Goal: Task Accomplishment & Management: Use online tool/utility

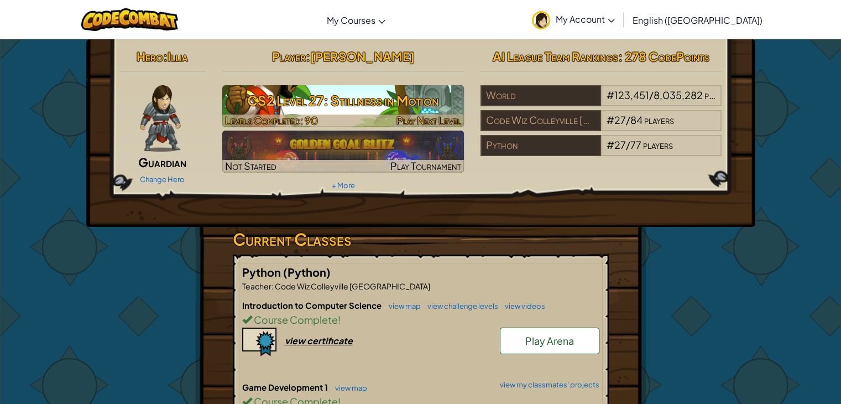
click at [323, 93] on h3 "CS2 Level 27: Stillness in Motion" at bounding box center [343, 100] width 242 height 25
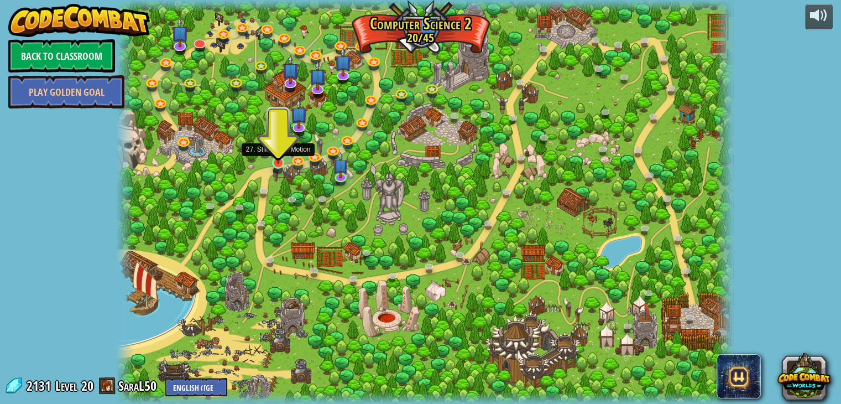
click at [274, 157] on img at bounding box center [278, 145] width 15 height 35
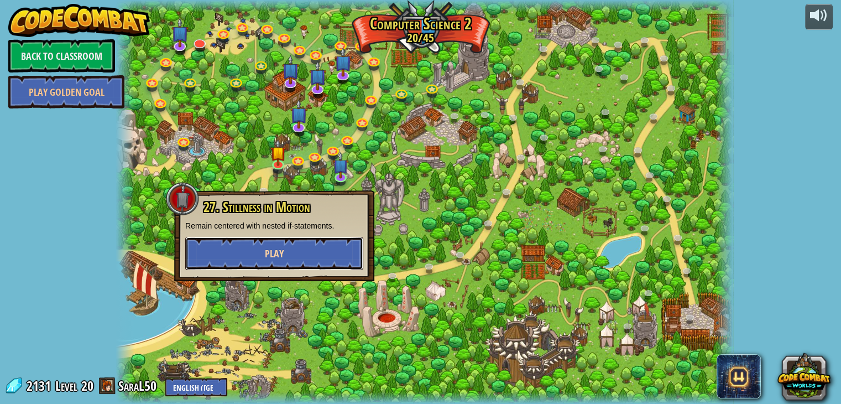
click at [319, 254] on button "Play" at bounding box center [274, 253] width 178 height 33
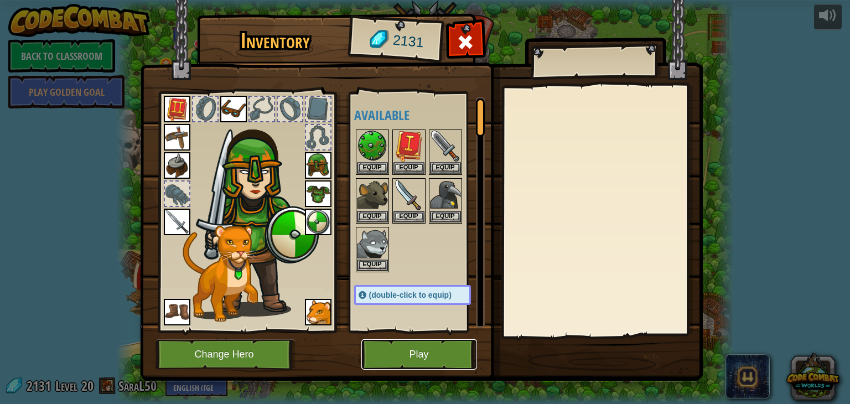
click at [398, 346] on button "Play" at bounding box center [419, 354] width 116 height 30
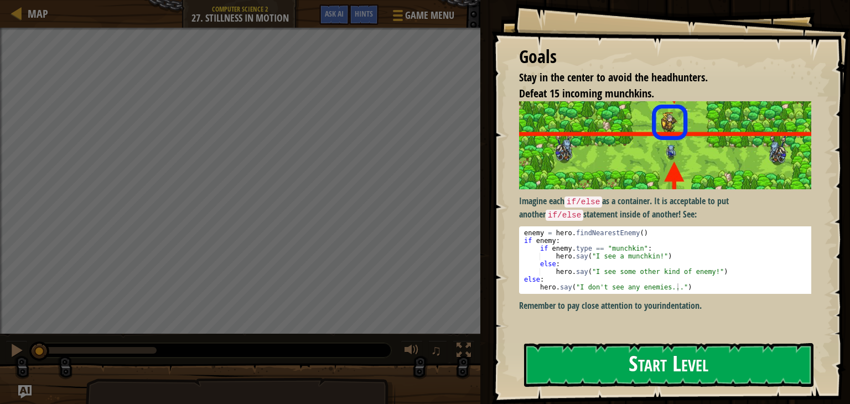
click at [716, 358] on button "Start Level" at bounding box center [668, 365] width 289 height 44
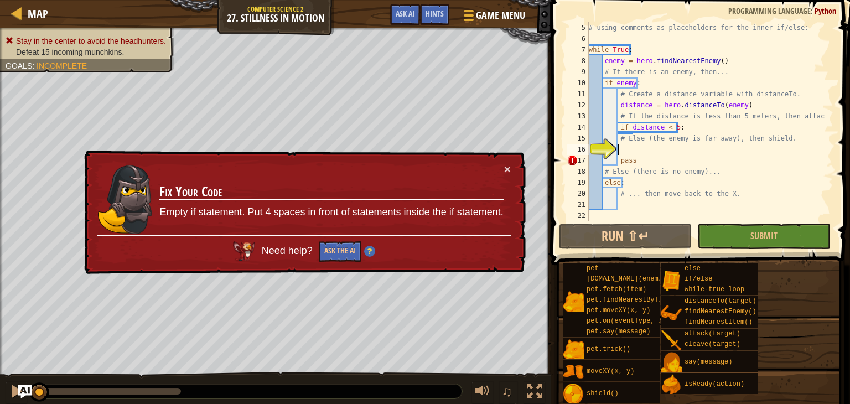
scroll to position [44, 0]
click at [589, 154] on div "16" at bounding box center [577, 149] width 22 height 11
click at [616, 163] on div "# using comments as placeholders for the inner if/else: while True : enemy = he…" at bounding box center [705, 132] width 238 height 221
click at [616, 159] on div "# using comments as placeholders for the inner if/else: while True : enemy = he…" at bounding box center [705, 132] width 238 height 221
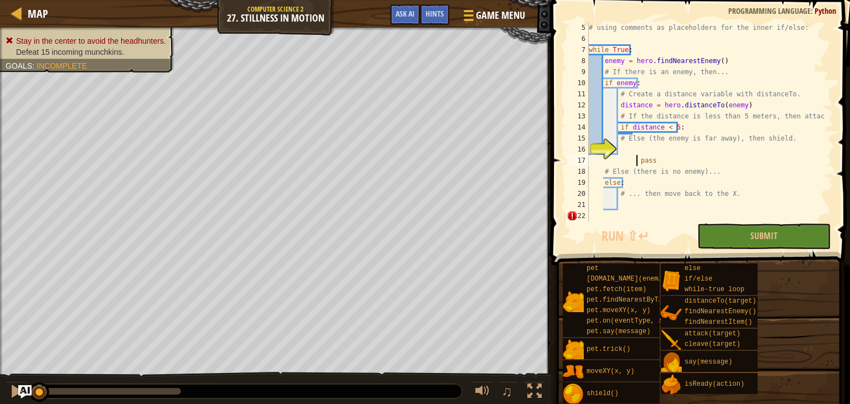
type textarea "pass"
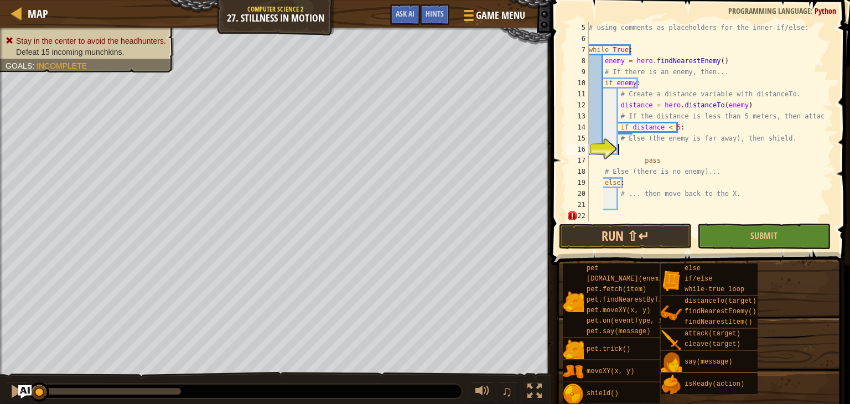
click at [622, 144] on div "# using comments as placeholders for the inner if/else: while True : enemy = he…" at bounding box center [705, 132] width 238 height 221
click at [638, 158] on div "# using comments as placeholders for the inner if/else: while True : enemy = he…" at bounding box center [705, 132] width 238 height 221
click at [17, 393] on div at bounding box center [16, 391] width 14 height 14
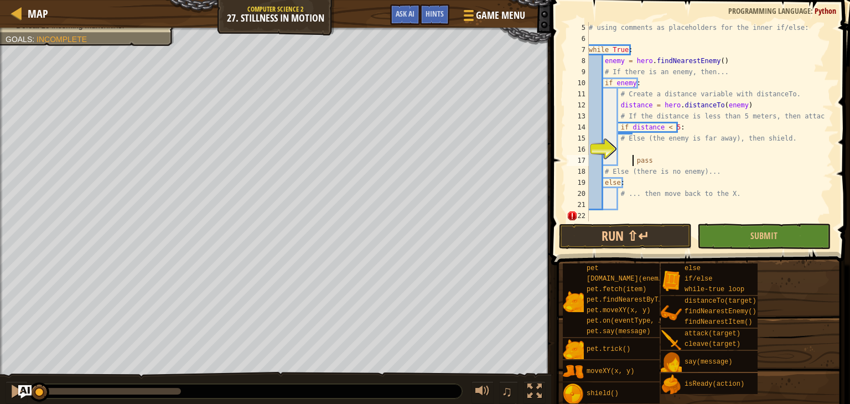
drag, startPoint x: 183, startPoint y: 387, endPoint x: 0, endPoint y: 314, distance: 196.6
click at [0, 315] on div "Stay in the center to avoid the headhunters. Defeat 15 incoming munchkins. Goal…" at bounding box center [425, 216] width 850 height 377
click at [10, 356] on div "Stay in the center to avoid the headhunters. Defeat 15 incoming munchkins. Goal…" at bounding box center [425, 216] width 850 height 377
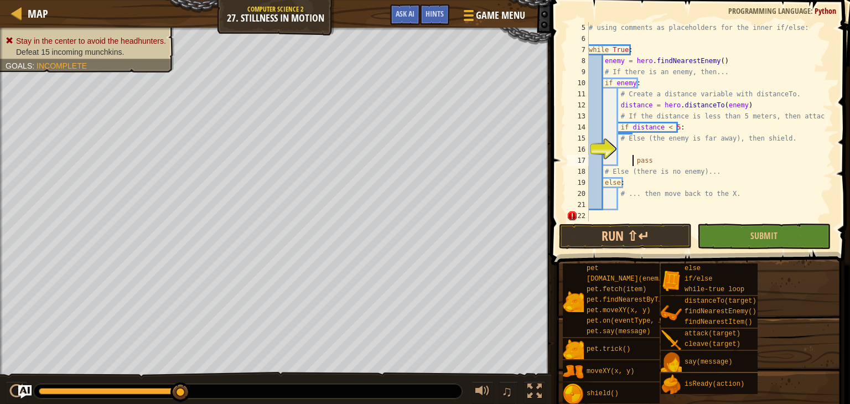
drag, startPoint x: 35, startPoint y: 389, endPoint x: 180, endPoint y: 396, distance: 145.7
click at [186, 401] on div at bounding box center [180, 392] width 20 height 20
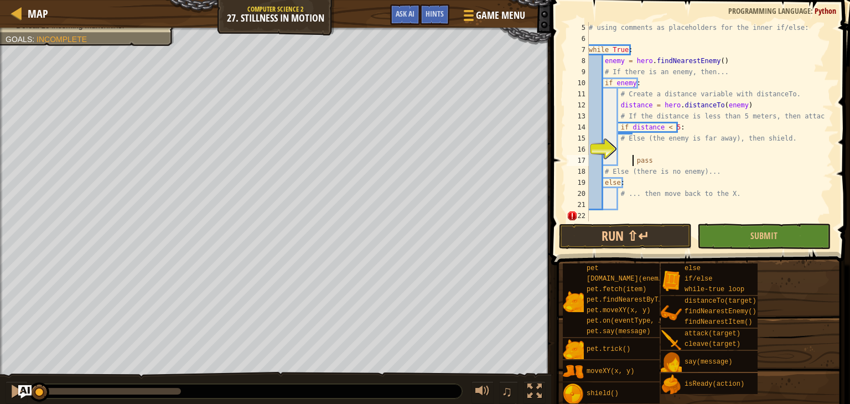
click at [37, 363] on div "Stay in the center to avoid the headhunters. Defeat 15 incoming munchkins. Goal…" at bounding box center [425, 216] width 850 height 377
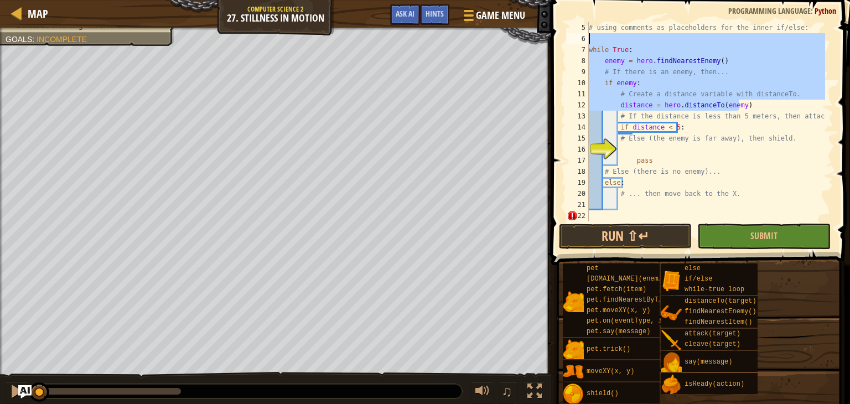
drag, startPoint x: 823, startPoint y: 110, endPoint x: 826, endPoint y: 43, distance: 67.5
click at [826, 43] on div at bounding box center [827, 121] width 11 height 199
click at [622, 143] on div "# using comments as placeholders for the inner if/else: while True : enemy = he…" at bounding box center [705, 132] width 238 height 221
type textarea "# Else (the enemy is far away), then shield."
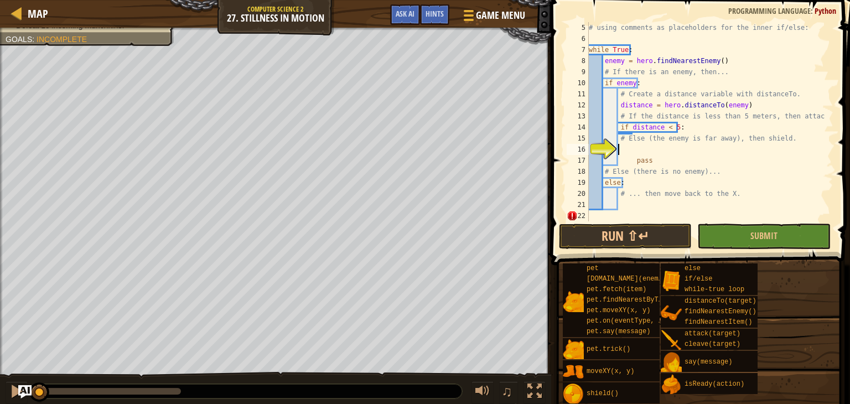
click at [622, 150] on div "# using comments as placeholders for the inner if/else: while True : enemy = he…" at bounding box center [705, 132] width 238 height 221
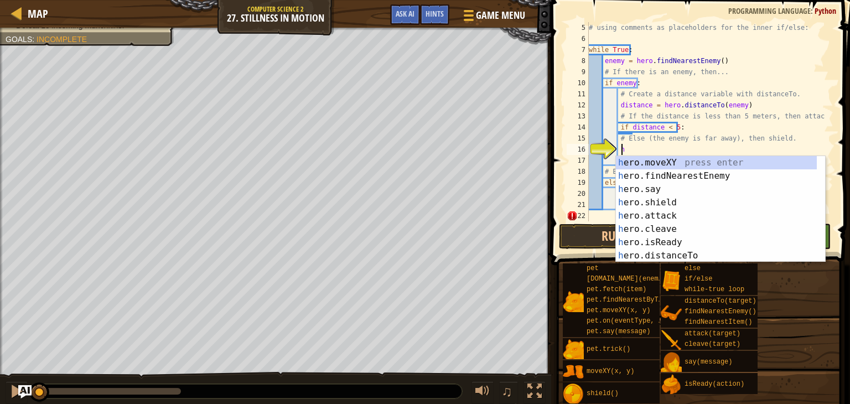
type textarea "he"
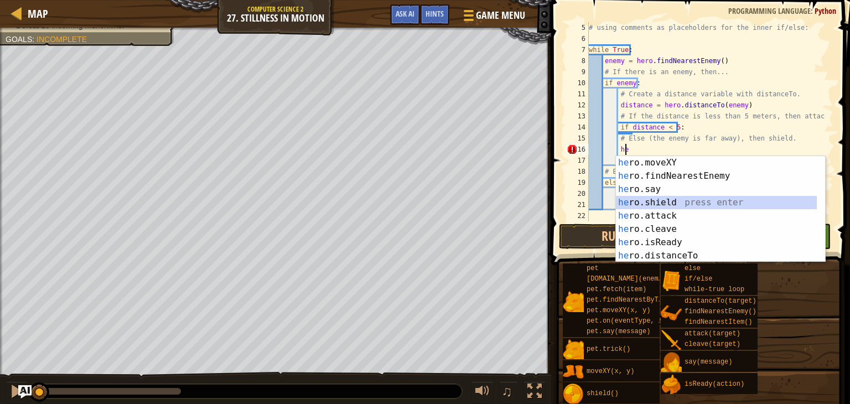
click at [674, 203] on div "he ro.moveXY press enter he ro.findNearestEnemy press enter he ro.say press ent…" at bounding box center [716, 222] width 201 height 133
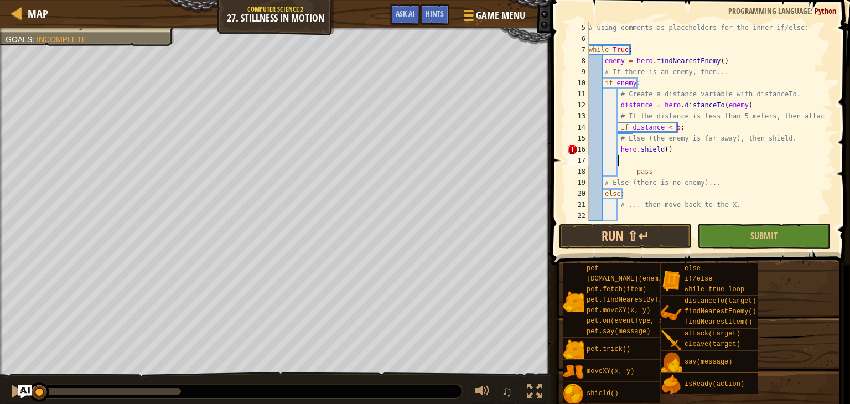
click at [690, 128] on div "# using comments as placeholders for the inner if/else: while True : enemy = he…" at bounding box center [705, 132] width 238 height 221
type textarea "if distance < 5:"
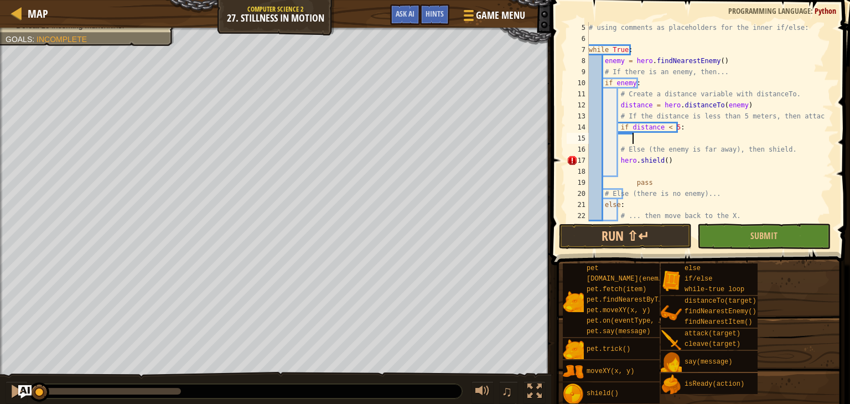
type textarea "h"
click at [690, 128] on div "# using comments as placeholders for the inner if/else: while True : enemy = he…" at bounding box center [705, 132] width 238 height 221
type textarea "if distance < 5:"
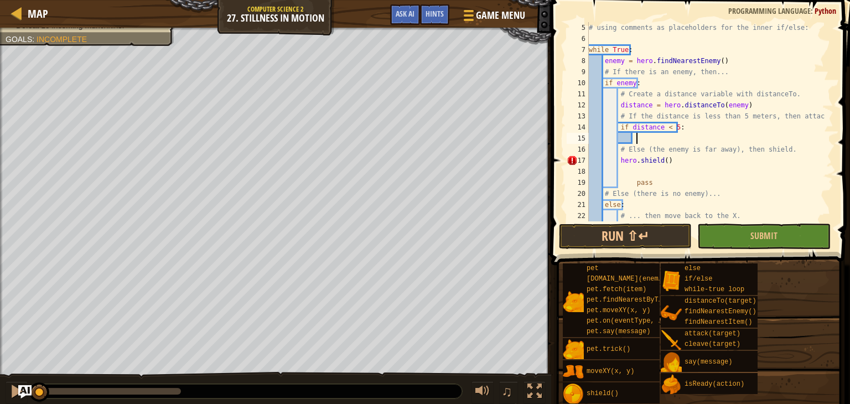
click at [635, 139] on div "# using comments as placeholders for the inner if/else: while True : enemy = he…" at bounding box center [705, 132] width 238 height 221
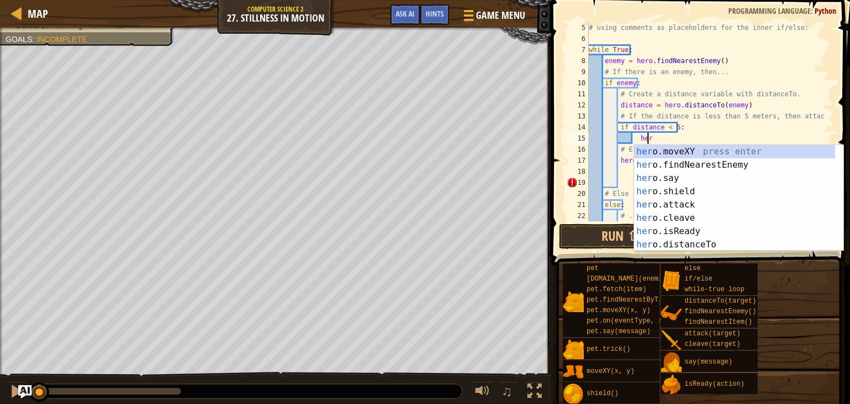
scroll to position [5, 4]
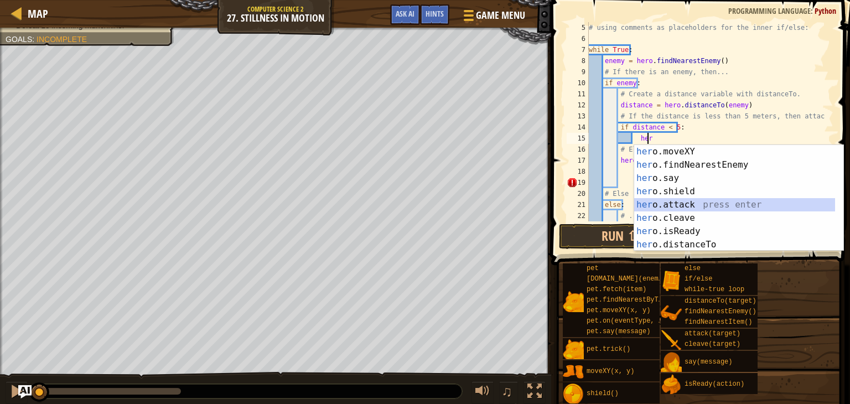
click at [662, 206] on div "her o.moveXY press enter her o.findNearestEnemy press enter her o.say press ent…" at bounding box center [734, 211] width 201 height 133
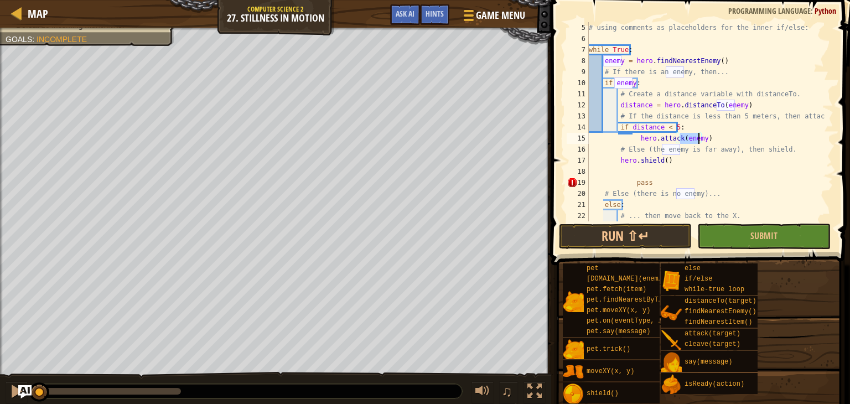
click at [786, 152] on div "# using comments as placeholders for the inner if/else: while True : enemy = he…" at bounding box center [705, 132] width 238 height 221
drag, startPoint x: 673, startPoint y: 162, endPoint x: 616, endPoint y: 162, distance: 57.0
click at [616, 162] on div "# using comments as placeholders for the inner if/else: while True : enemy = he…" at bounding box center [705, 132] width 238 height 221
type textarea "hero.shield()"
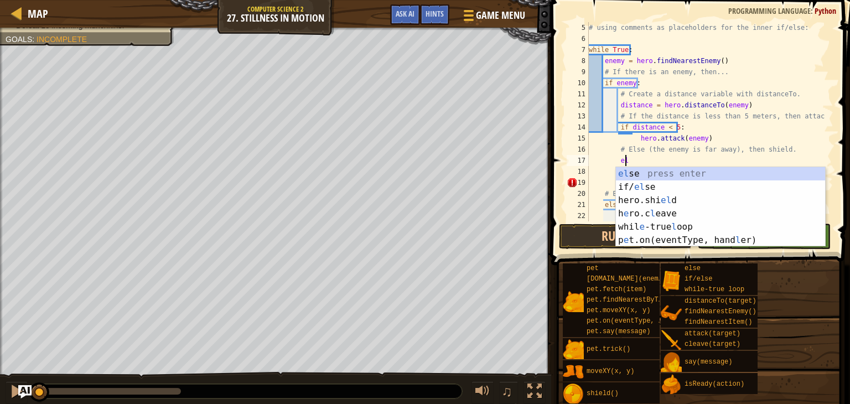
scroll to position [5, 2]
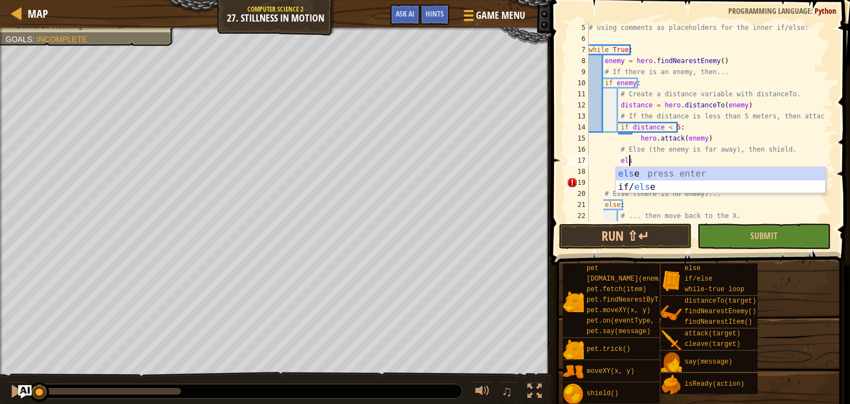
type textarea "else"
click at [625, 176] on div "else press enter if/ else press enter" at bounding box center [720, 193] width 209 height 53
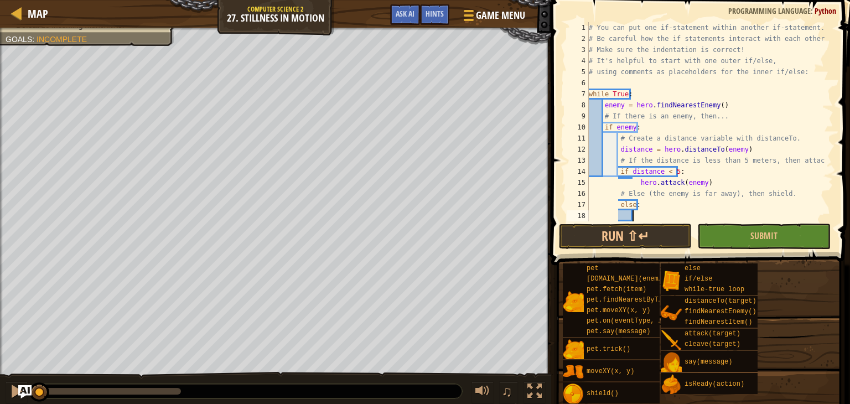
scroll to position [0, 0]
click at [18, 14] on div at bounding box center [17, 13] width 14 height 14
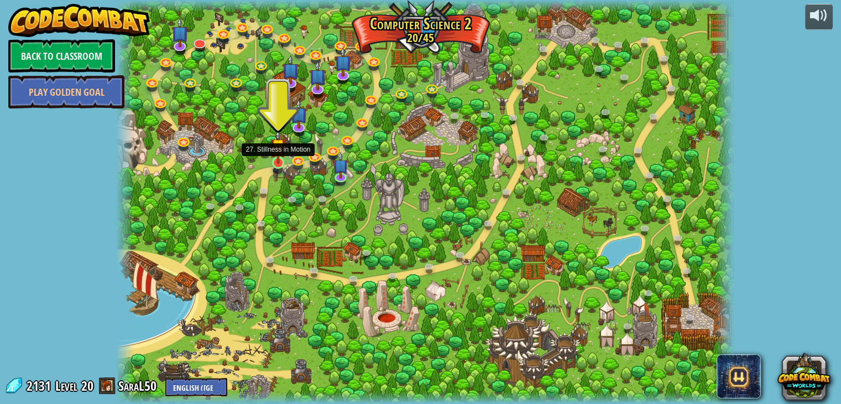
click at [282, 160] on img at bounding box center [278, 145] width 15 height 35
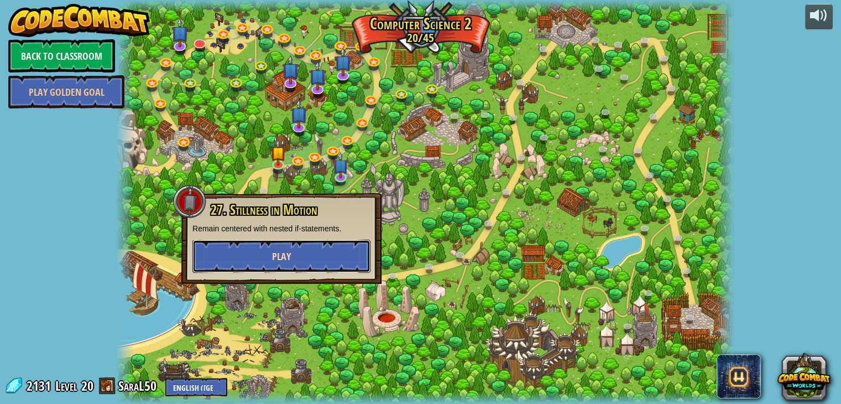
click at [285, 252] on span "Play" at bounding box center [281, 256] width 19 height 14
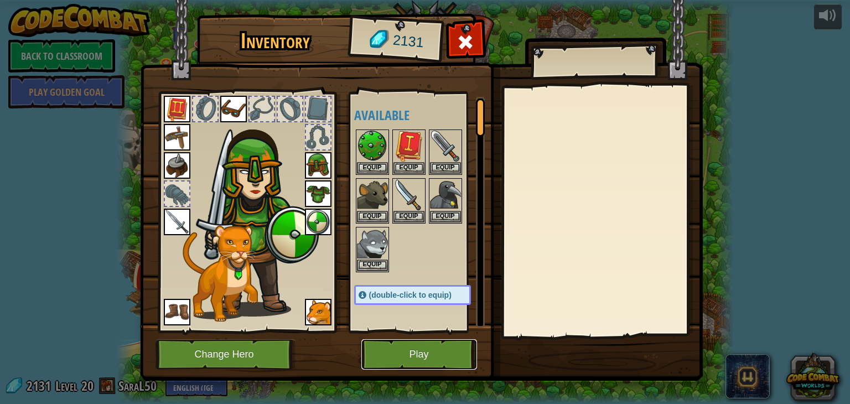
click at [433, 350] on button "Play" at bounding box center [419, 354] width 116 height 30
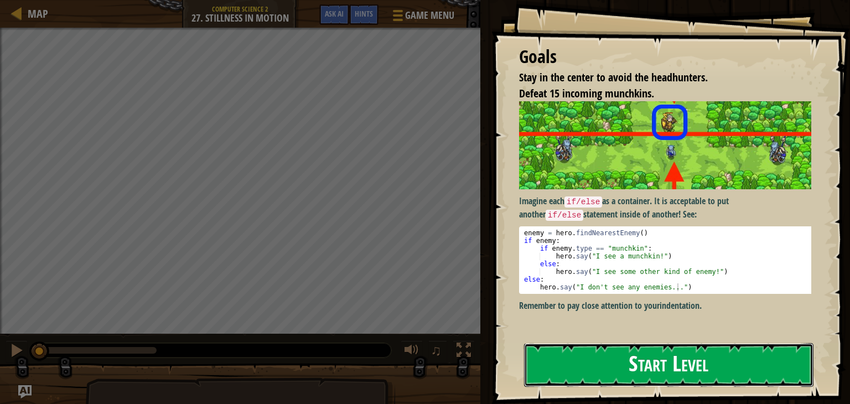
click at [565, 344] on button "Start Level" at bounding box center [668, 365] width 289 height 44
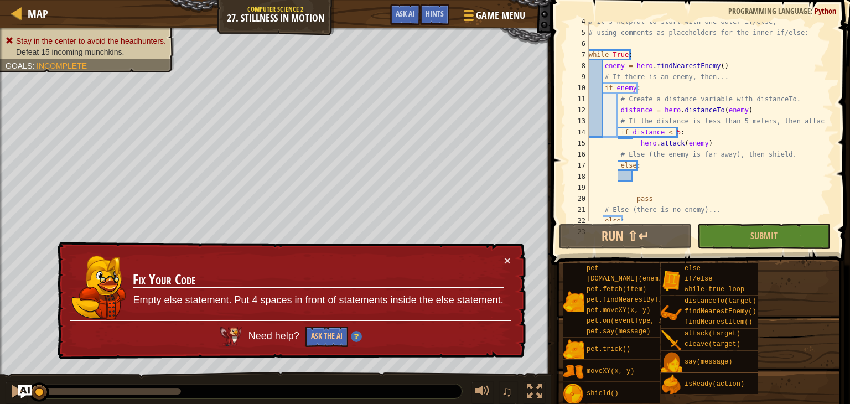
scroll to position [40, 0]
click at [636, 176] on div "# It's helpful to start with one outer if/else, # using comments as placeholder…" at bounding box center [705, 125] width 238 height 221
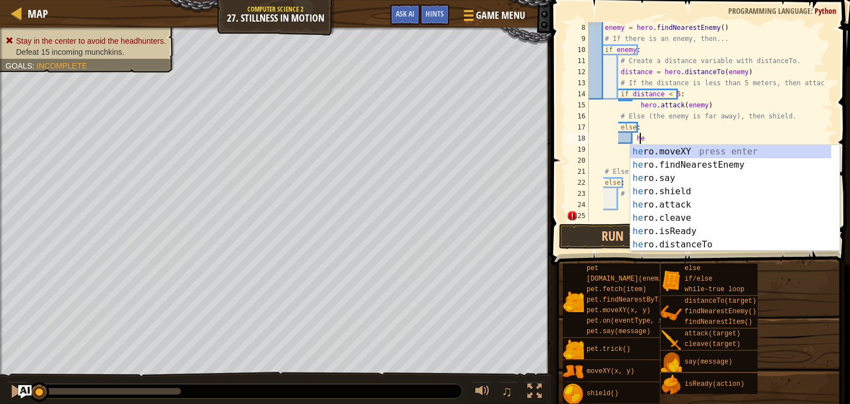
scroll to position [5, 4]
type textarea "hero"
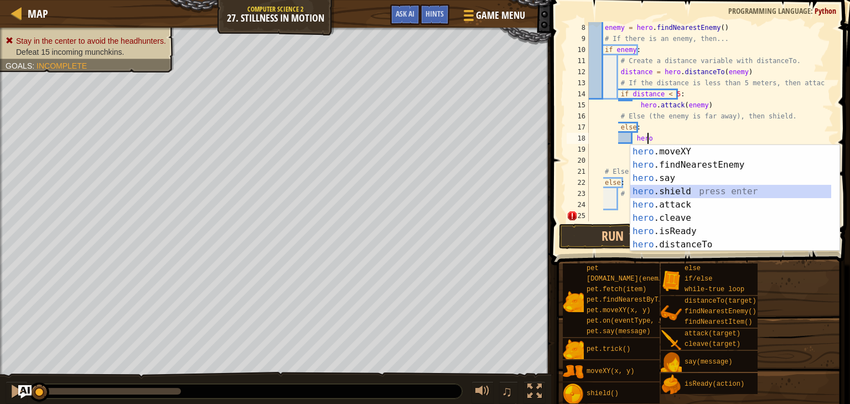
click at [643, 194] on div "hero .moveXY press enter hero .findNearestEnemy press enter hero .say press ent…" at bounding box center [730, 211] width 201 height 133
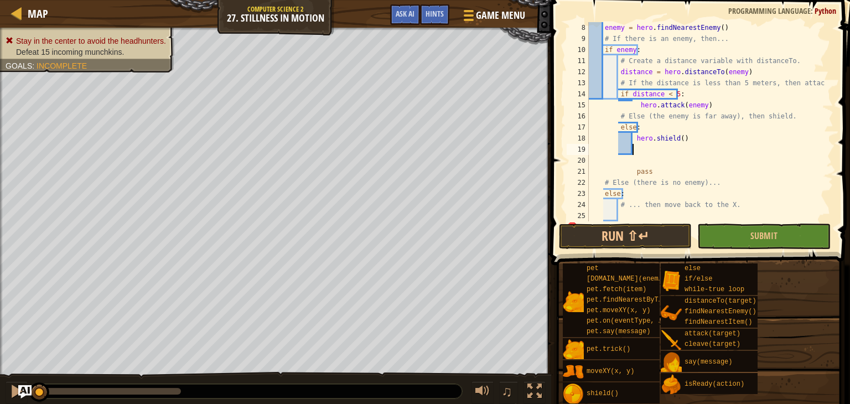
scroll to position [5, 3]
click at [631, 215] on div "enemy = hero . findNearestEnemy ( ) # If there is an enemy, then... if enemy : …" at bounding box center [705, 132] width 238 height 221
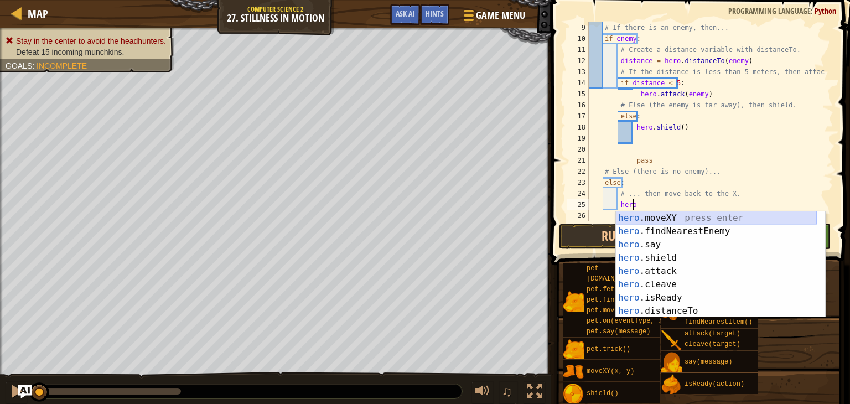
click at [672, 216] on div "hero .moveXY press enter hero .findNearestEnemy press enter hero .say press ent…" at bounding box center [716, 277] width 201 height 133
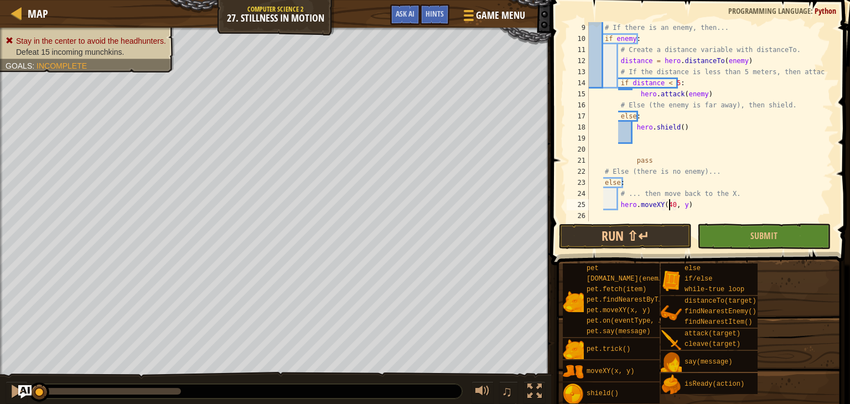
scroll to position [5, 7]
click at [679, 205] on div "# If there is an enemy, then... if enemy : # Create a distance variable with di…" at bounding box center [705, 132] width 238 height 221
click at [737, 208] on div "# If there is an enemy, then... if enemy : # Create a distance variable with di…" at bounding box center [705, 132] width 238 height 221
click at [751, 189] on div "# If there is an enemy, then... if enemy : # Create a distance variable with di…" at bounding box center [705, 132] width 238 height 221
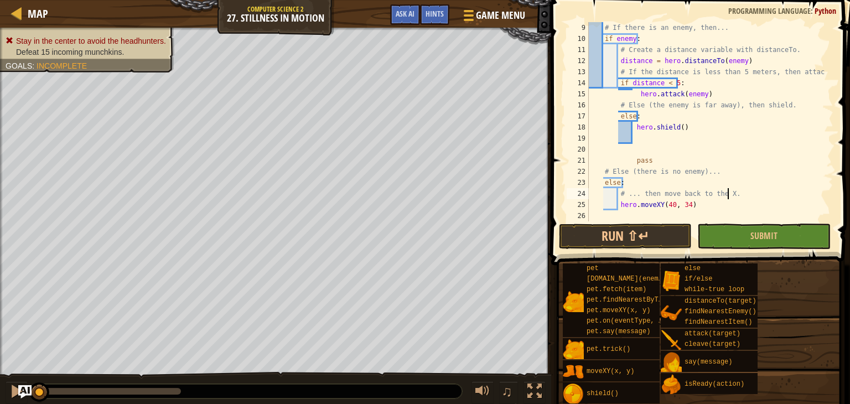
click at [753, 187] on div "# If there is an enemy, then... if enemy : # Create a distance variable with di…" at bounding box center [705, 132] width 238 height 221
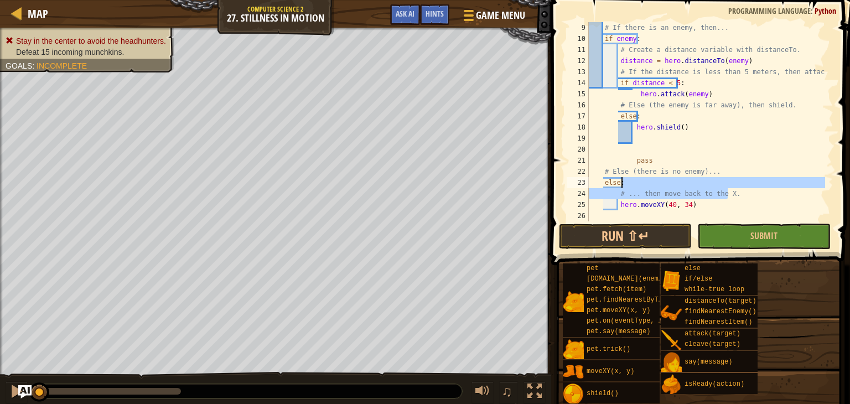
click at [780, 209] on div "# If there is an enemy, then... if enemy : # Create a distance variable with di…" at bounding box center [705, 132] width 238 height 221
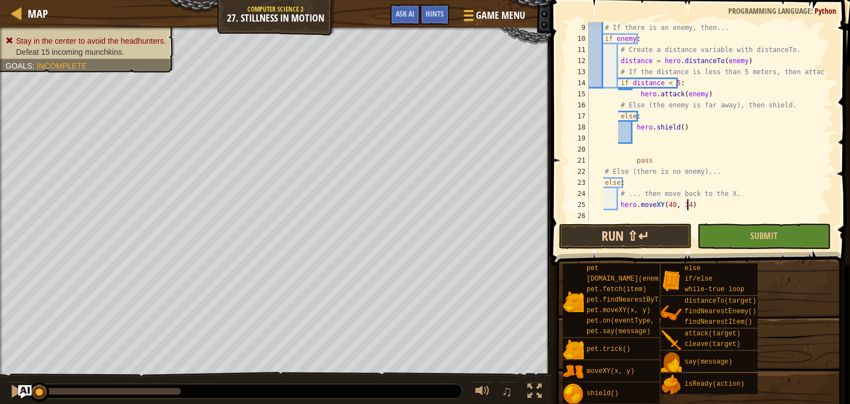
type textarea "hero.moveXY(40, 34)"
click at [651, 232] on button "Run ⇧↵" at bounding box center [625, 235] width 133 height 25
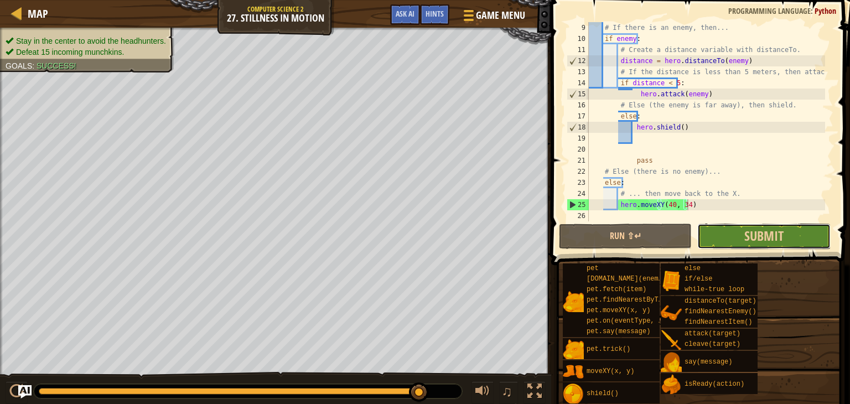
click at [743, 233] on button "Submit" at bounding box center [763, 235] width 133 height 25
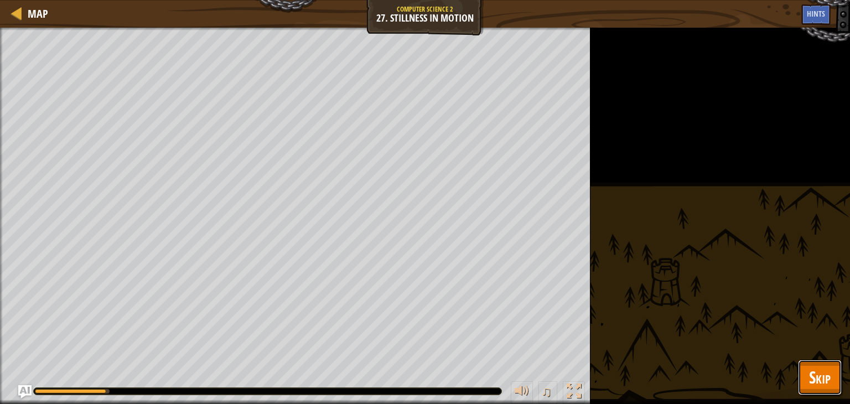
click at [817, 386] on span "Skip" at bounding box center [820, 377] width 22 height 23
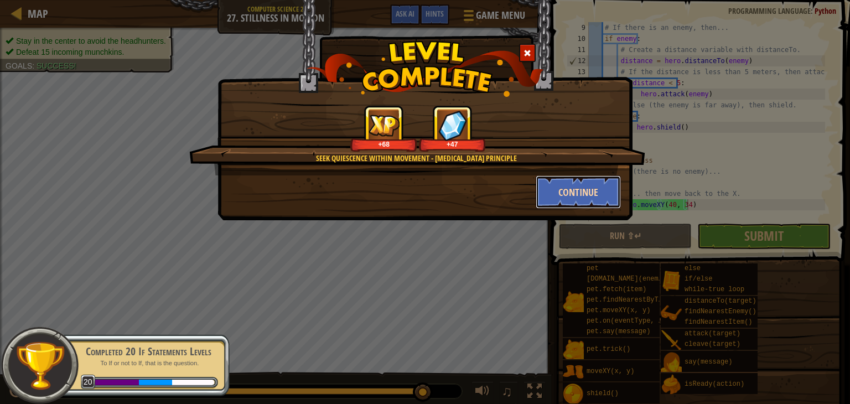
click at [581, 183] on button "Continue" at bounding box center [578, 191] width 86 height 33
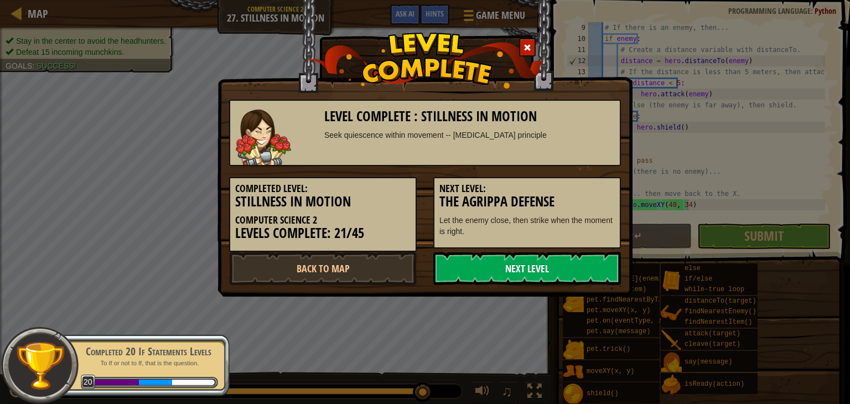
click at [565, 271] on link "Next Level" at bounding box center [527, 268] width 188 height 33
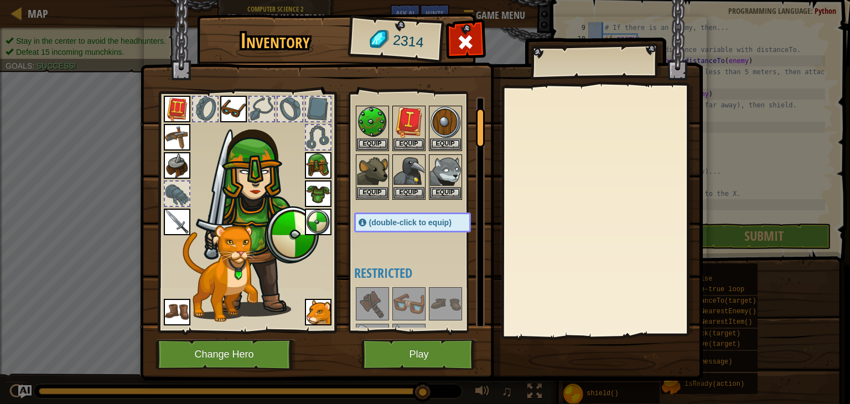
scroll to position [0, 0]
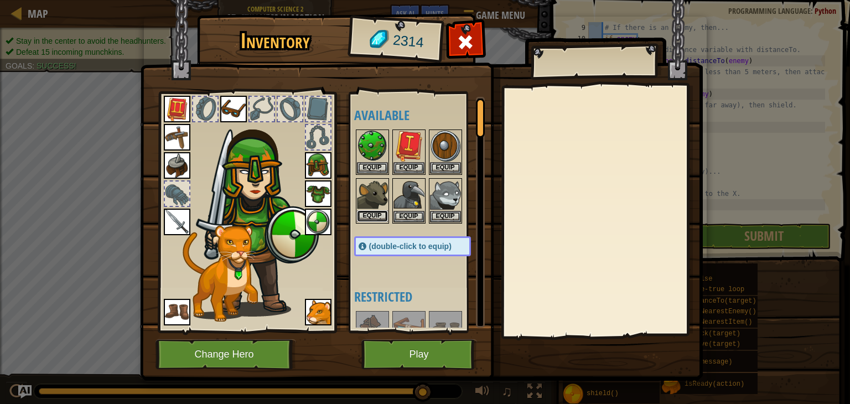
click at [381, 211] on button "Equip" at bounding box center [372, 216] width 31 height 12
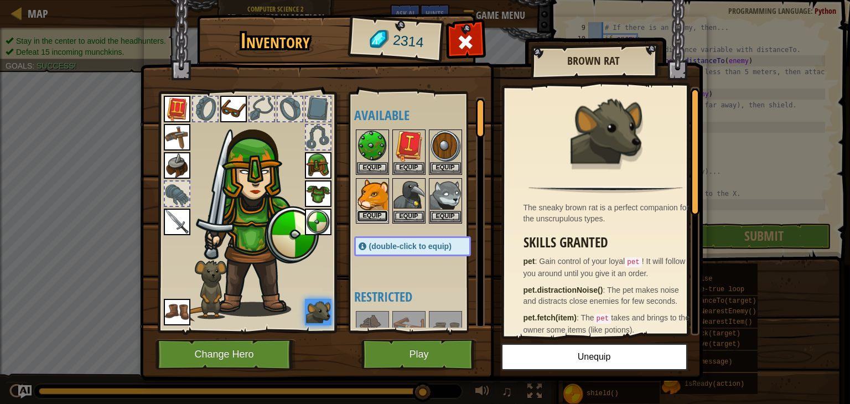
click at [373, 214] on button "Equip" at bounding box center [372, 216] width 31 height 12
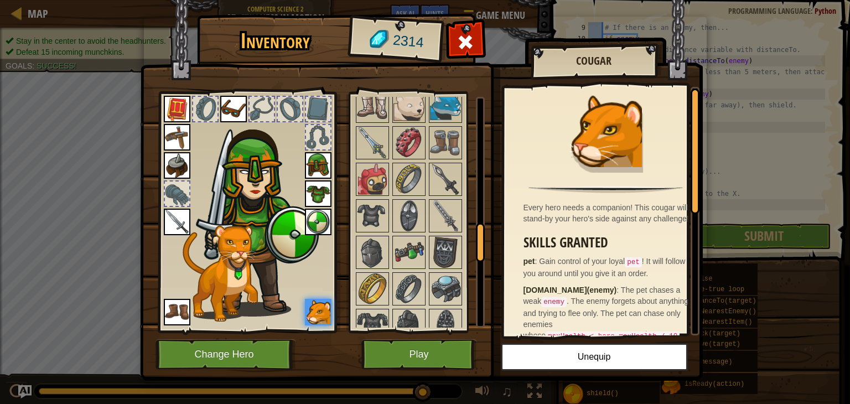
scroll to position [774, 0]
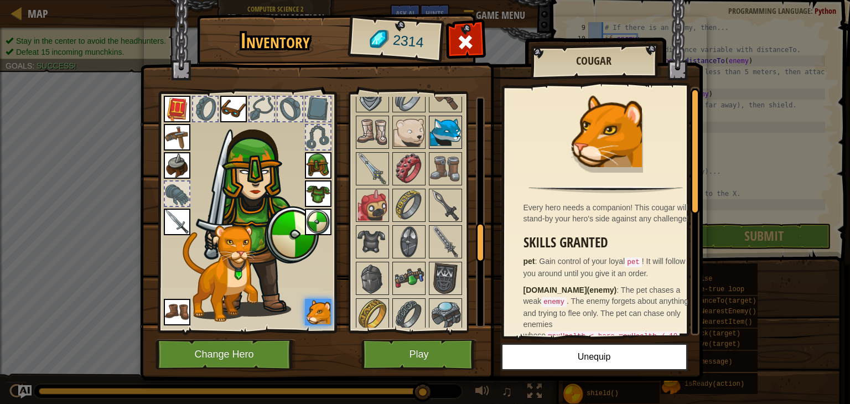
click at [438, 127] on img at bounding box center [445, 132] width 31 height 31
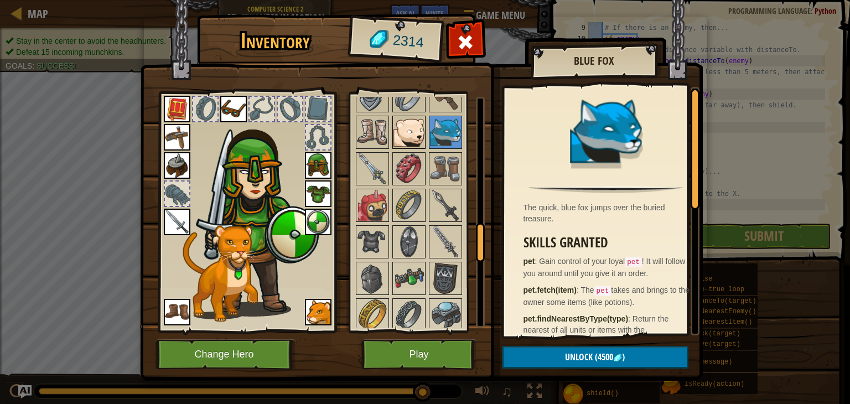
click at [397, 122] on img at bounding box center [408, 132] width 31 height 31
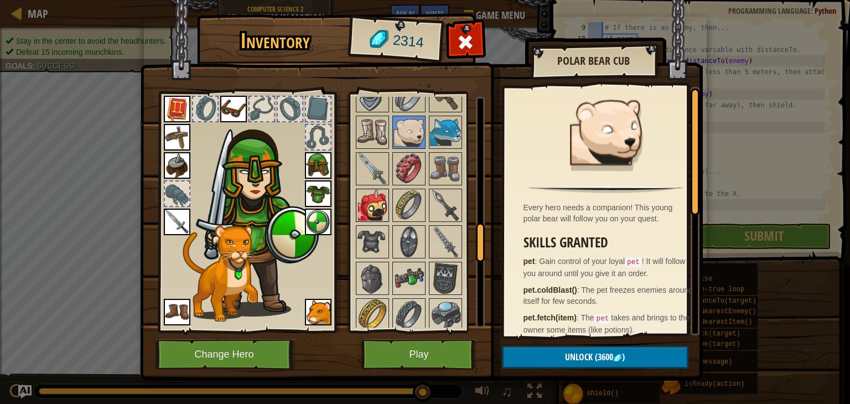
click at [371, 202] on img at bounding box center [372, 205] width 31 height 31
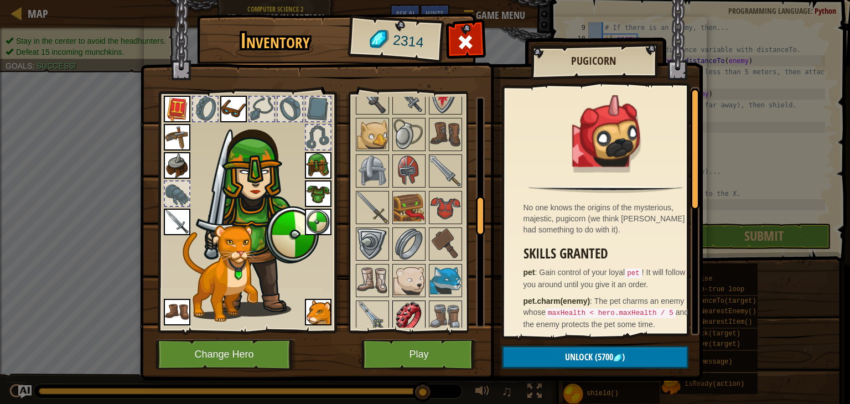
scroll to position [609, 0]
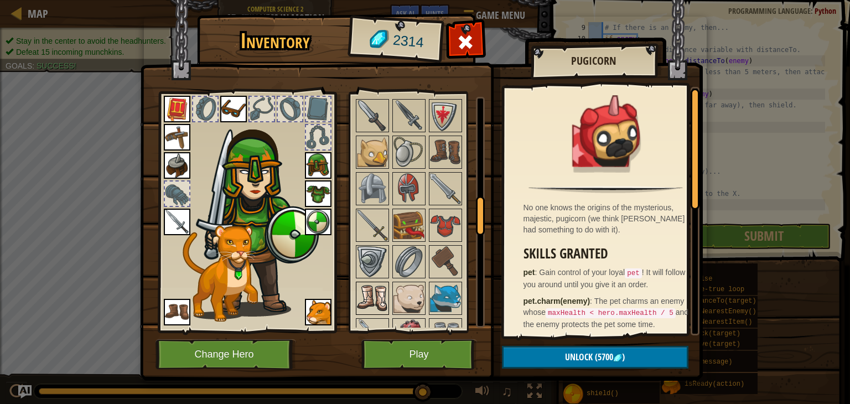
click at [377, 289] on img at bounding box center [372, 298] width 31 height 31
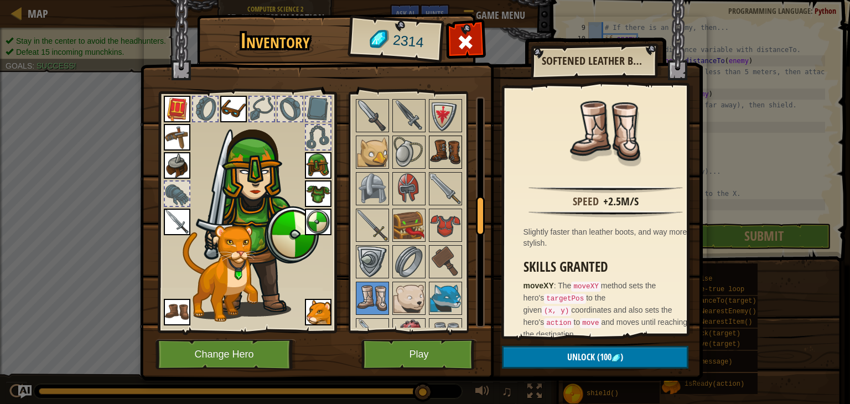
click at [449, 142] on img at bounding box center [445, 152] width 31 height 31
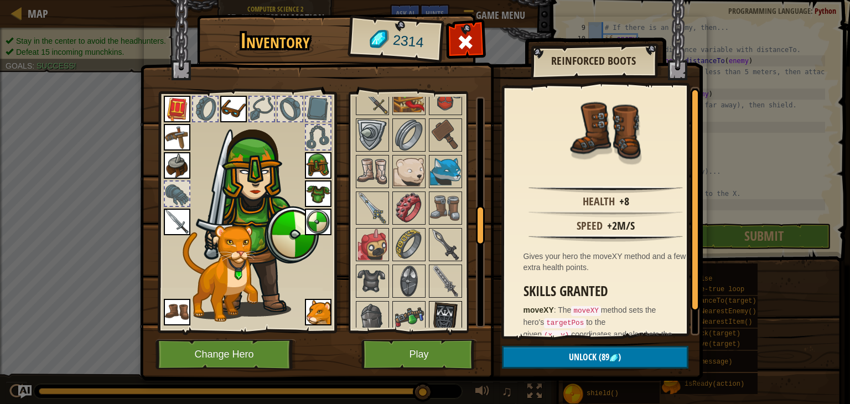
scroll to position [774, 0]
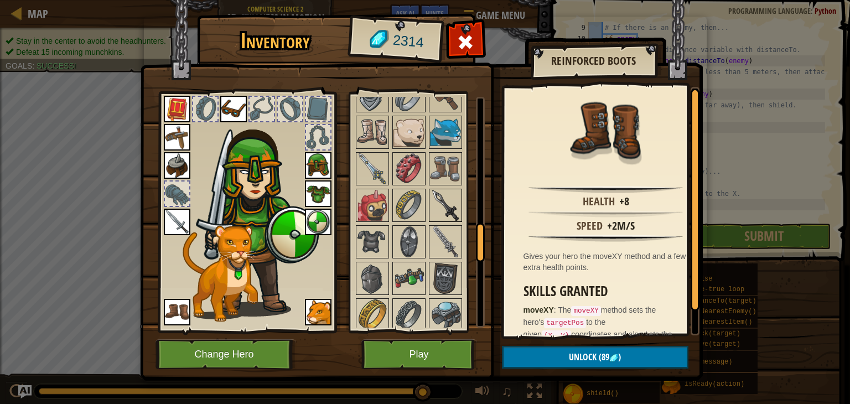
click at [446, 211] on img at bounding box center [445, 205] width 31 height 31
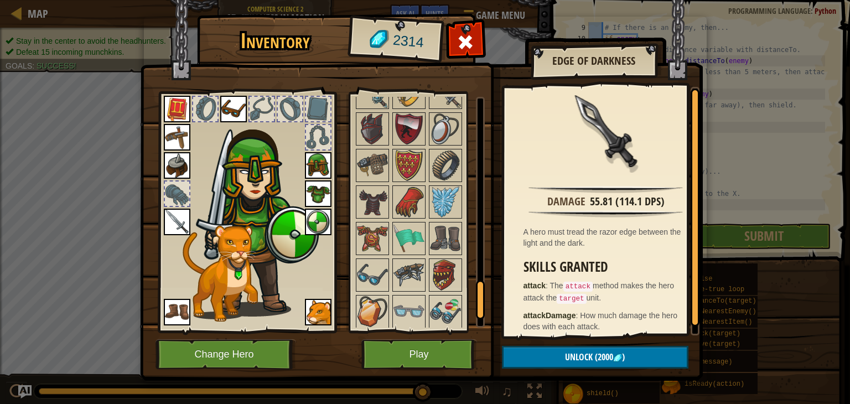
scroll to position [1162, 0]
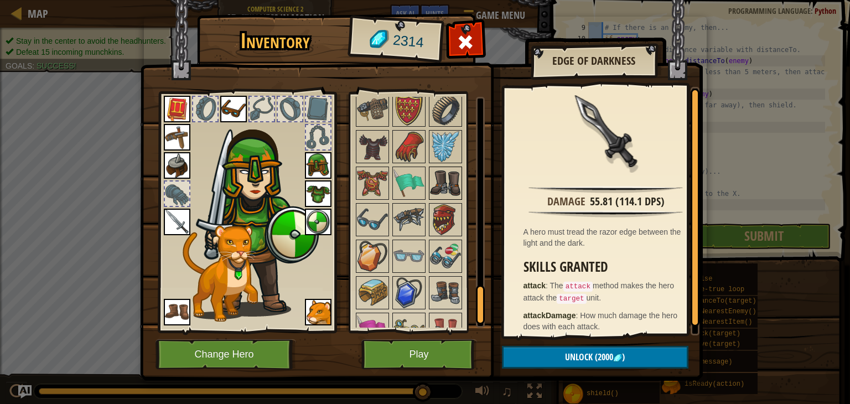
click at [453, 168] on img at bounding box center [445, 183] width 31 height 31
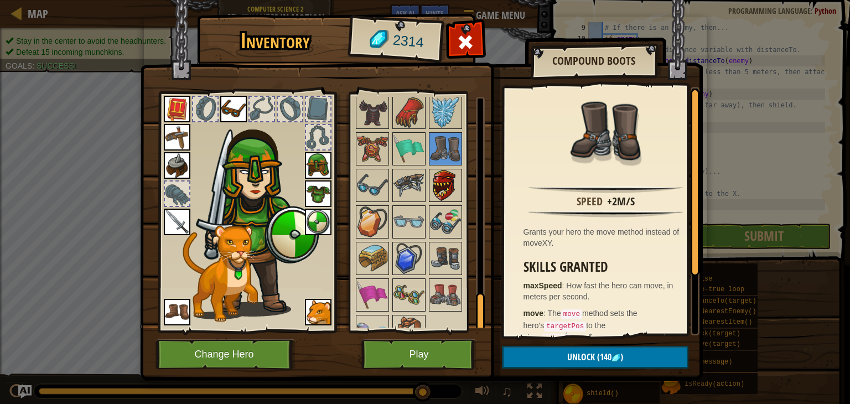
scroll to position [1209, 0]
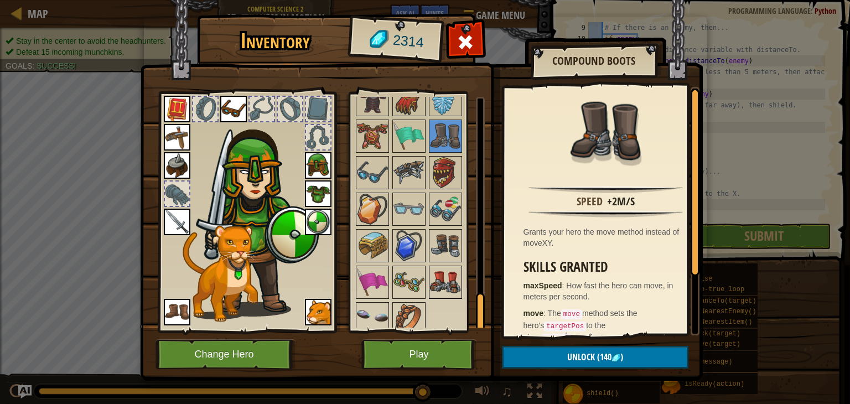
click at [456, 267] on img at bounding box center [445, 282] width 31 height 31
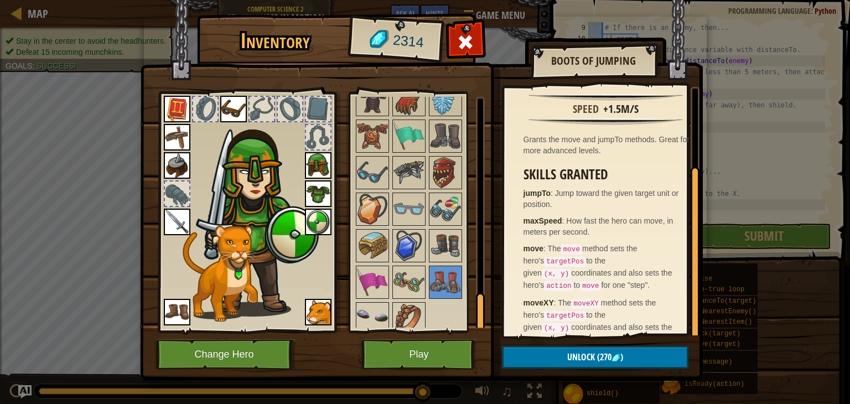
scroll to position [105, 0]
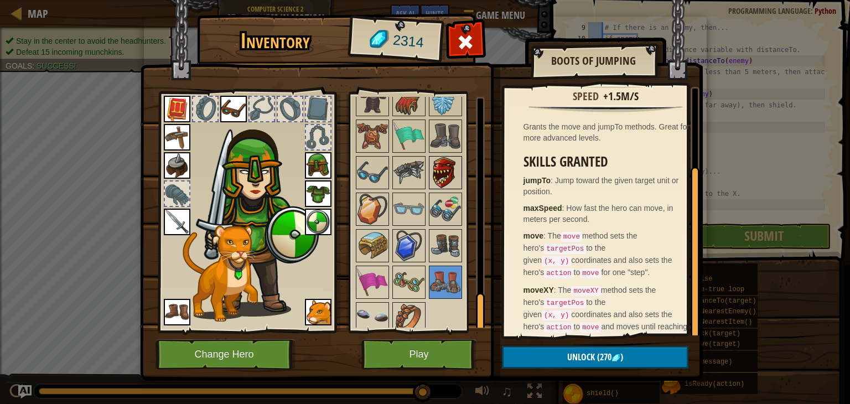
click at [448, 157] on img at bounding box center [445, 172] width 31 height 31
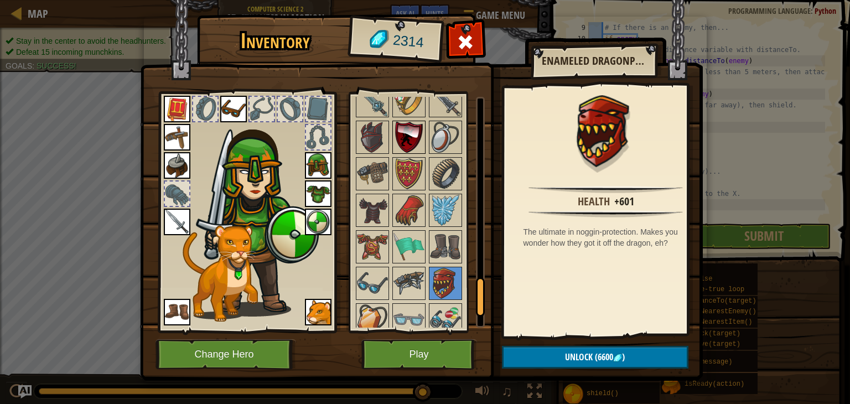
scroll to position [1209, 0]
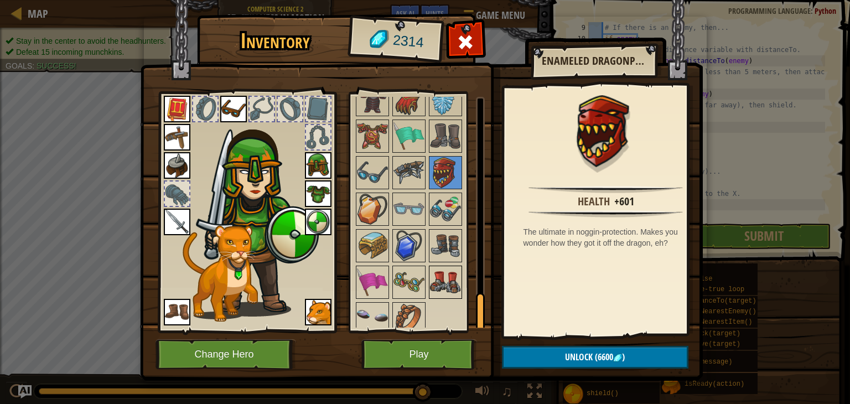
click at [444, 267] on img at bounding box center [445, 282] width 31 height 31
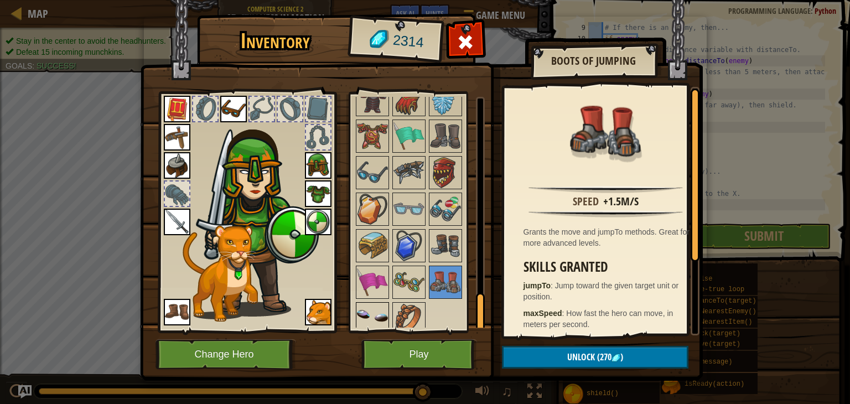
click at [363, 314] on img at bounding box center [372, 318] width 31 height 31
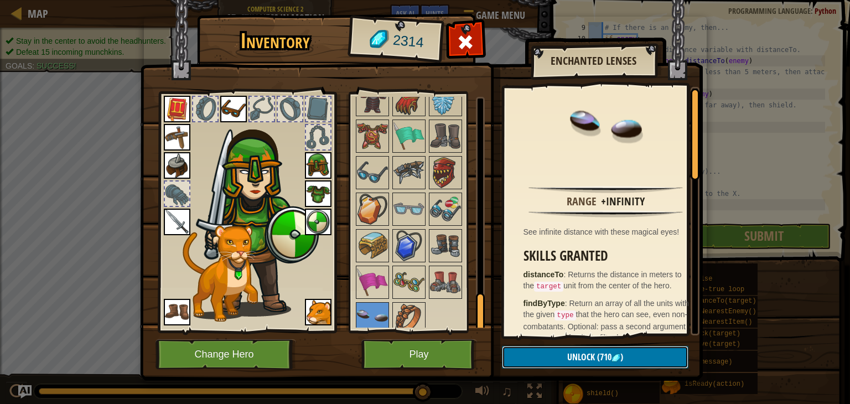
click at [591, 361] on span "Unlock" at bounding box center [581, 357] width 28 height 12
click at [592, 350] on button "Confirm" at bounding box center [595, 357] width 186 height 23
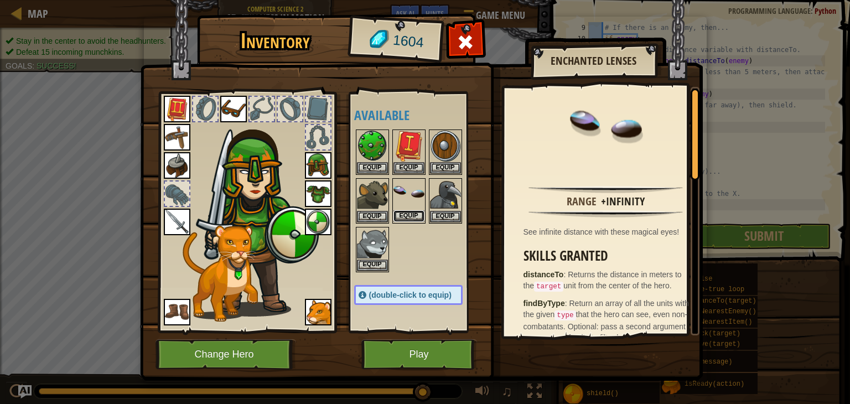
click at [407, 217] on button "Equip" at bounding box center [408, 216] width 31 height 12
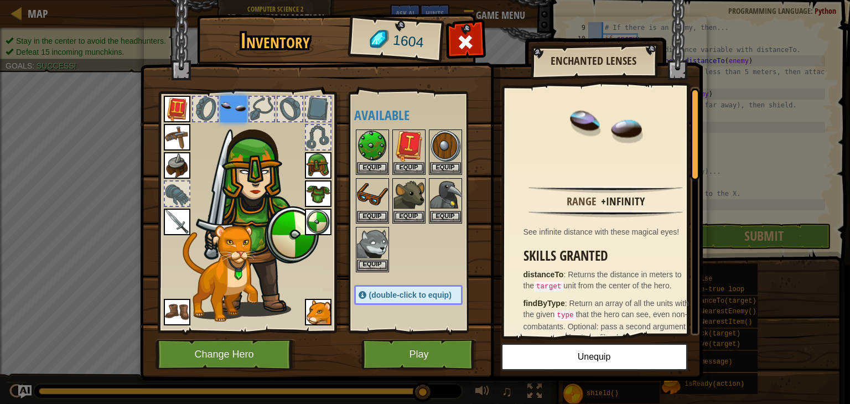
click at [236, 107] on img at bounding box center [233, 109] width 27 height 27
click at [589, 355] on button "Unequip" at bounding box center [594, 357] width 187 height 28
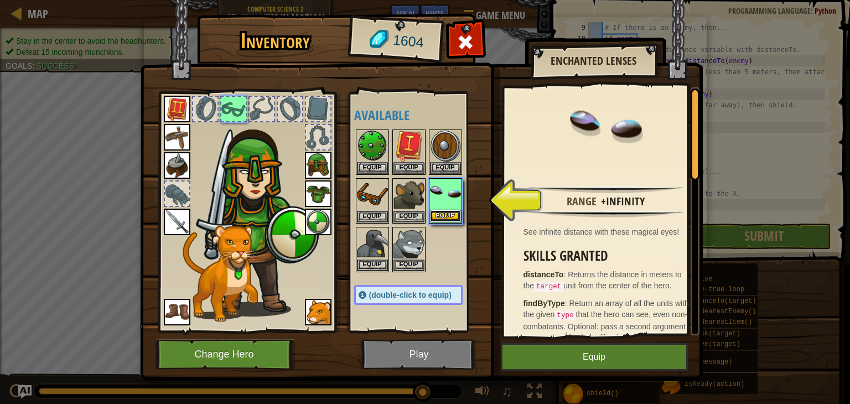
click at [447, 216] on button "Equip" at bounding box center [445, 216] width 31 height 12
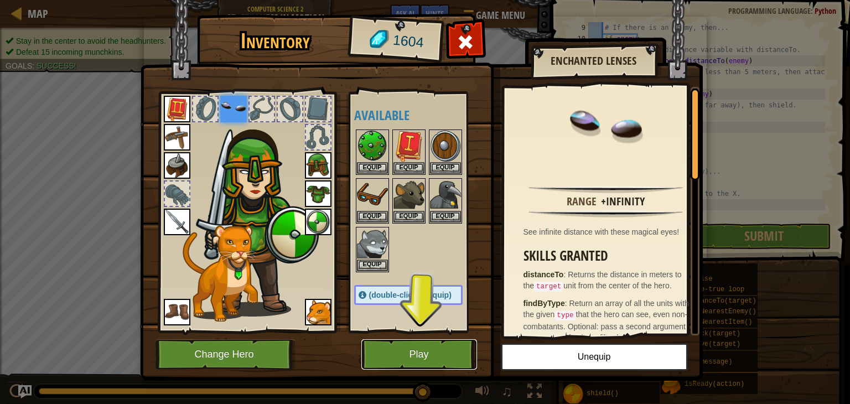
click at [420, 348] on button "Play" at bounding box center [419, 354] width 116 height 30
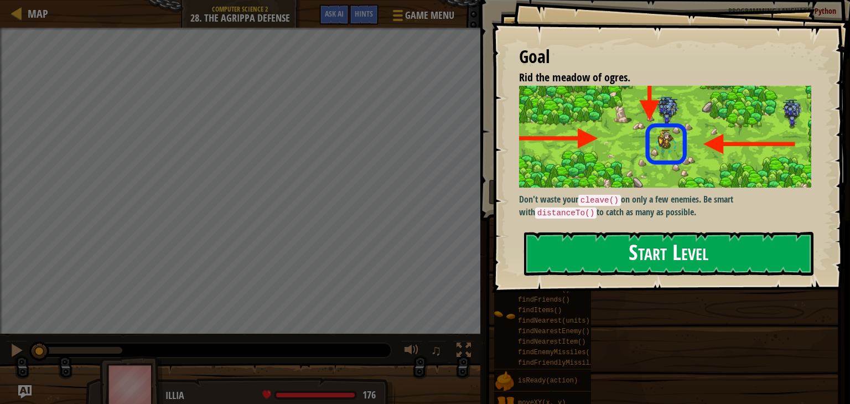
click at [622, 253] on button "Start Level" at bounding box center [668, 254] width 289 height 44
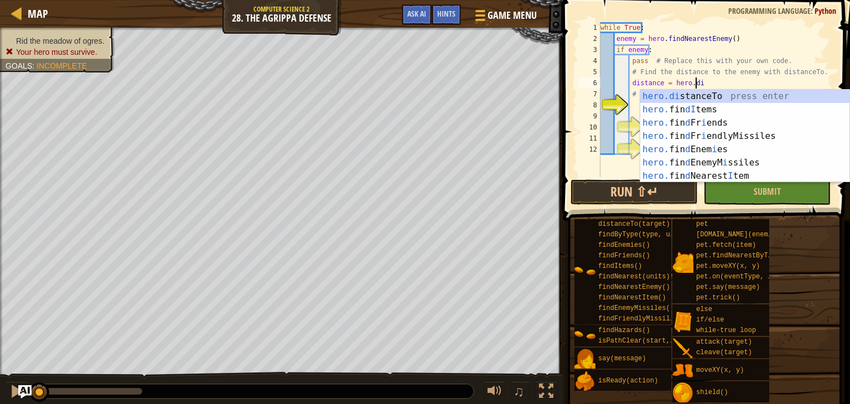
scroll to position [5, 7]
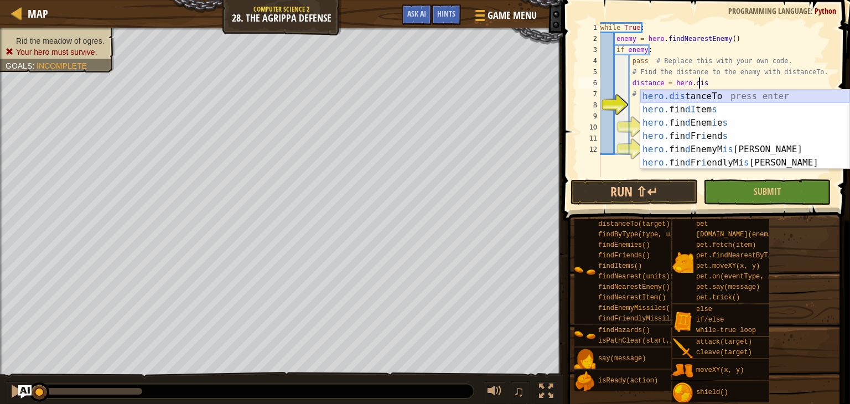
click at [700, 96] on div "hero.dis tanceTo press enter hero. fin dI tem s press enter hero. fin d Enem i …" at bounding box center [744, 143] width 209 height 106
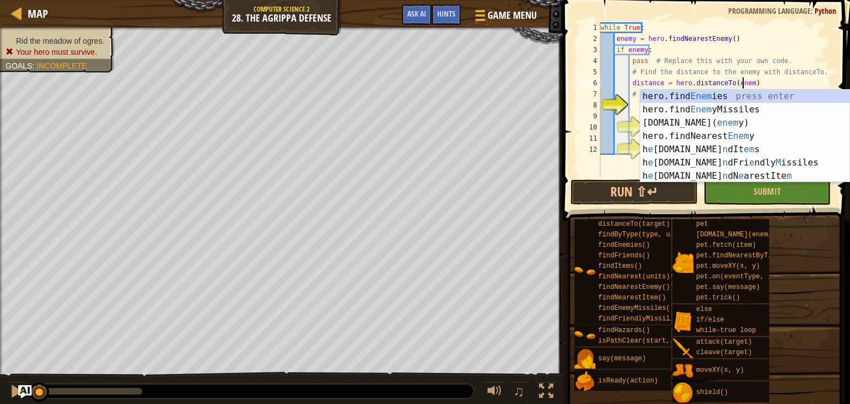
scroll to position [5, 11]
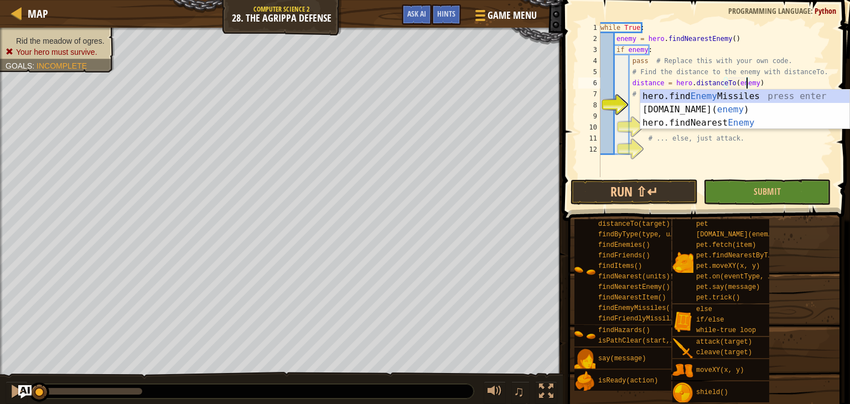
click at [821, 50] on div "while True : enemy = hero . findNearestEnemy ( ) if enemy : pass # Replace this…" at bounding box center [715, 110] width 235 height 177
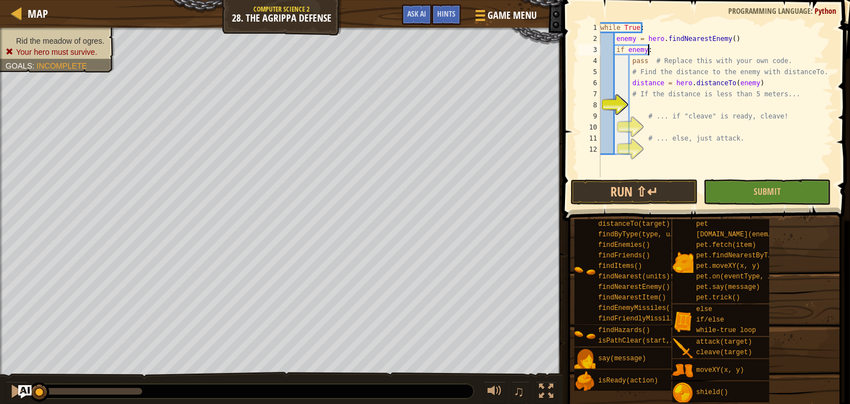
scroll to position [5, 3]
type textarea "if enemy:"
click at [35, 4] on div "Map" at bounding box center [35, 14] width 26 height 28
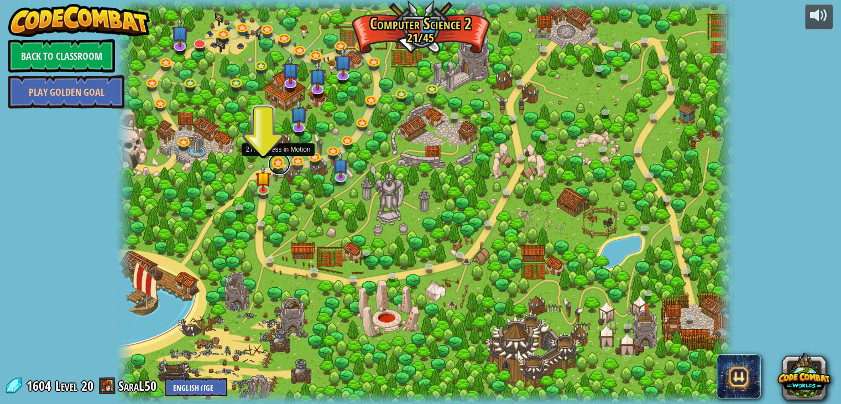
click at [274, 163] on link at bounding box center [279, 164] width 22 height 22
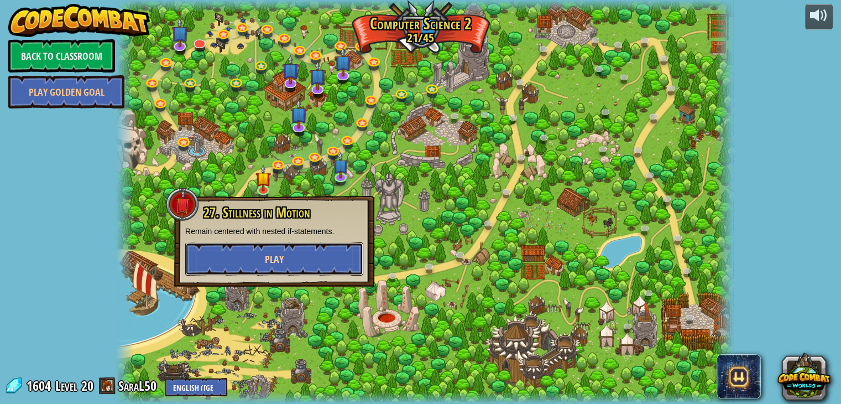
click at [308, 249] on button "Play" at bounding box center [274, 258] width 178 height 33
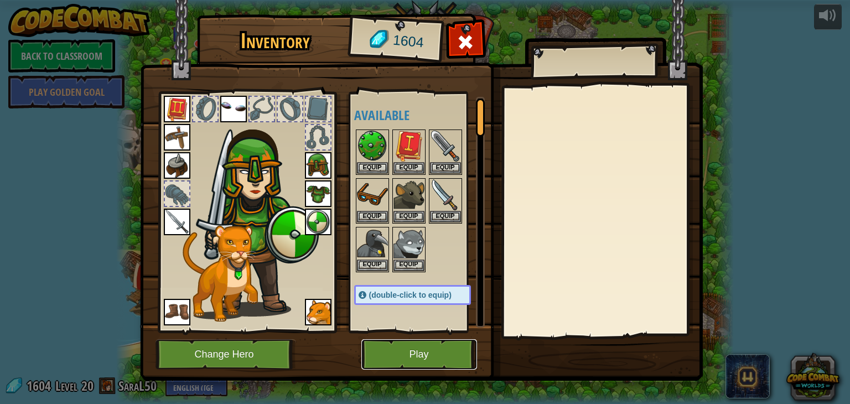
click at [437, 350] on button "Play" at bounding box center [419, 354] width 116 height 30
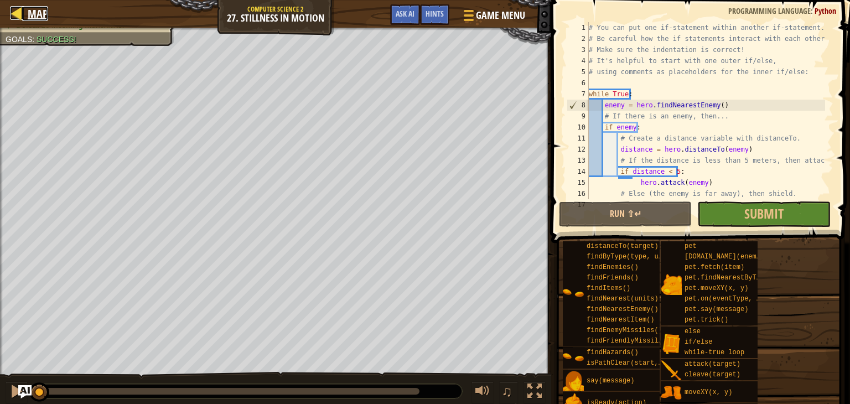
click at [10, 12] on div at bounding box center [17, 13] width 14 height 14
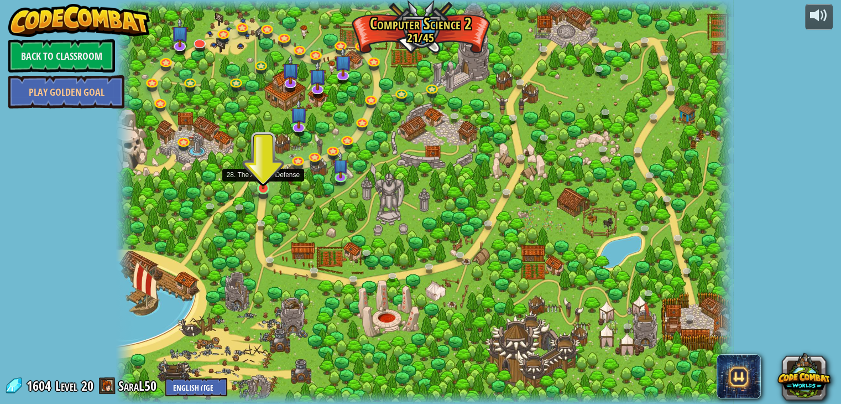
click at [264, 186] on img at bounding box center [263, 171] width 15 height 35
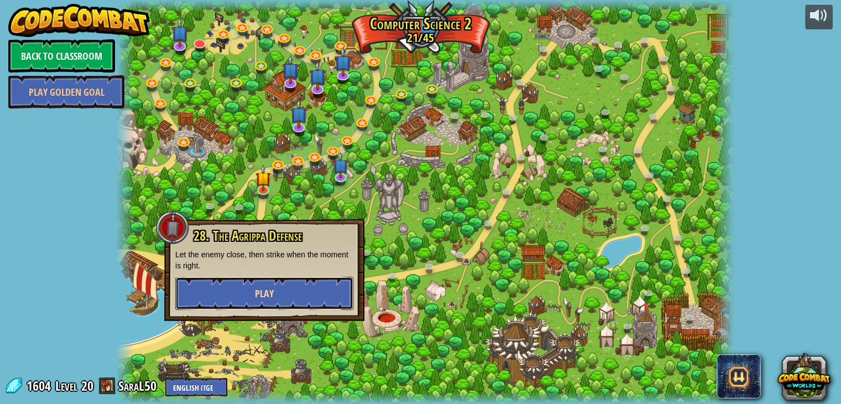
click at [285, 293] on button "Play" at bounding box center [264, 293] width 178 height 33
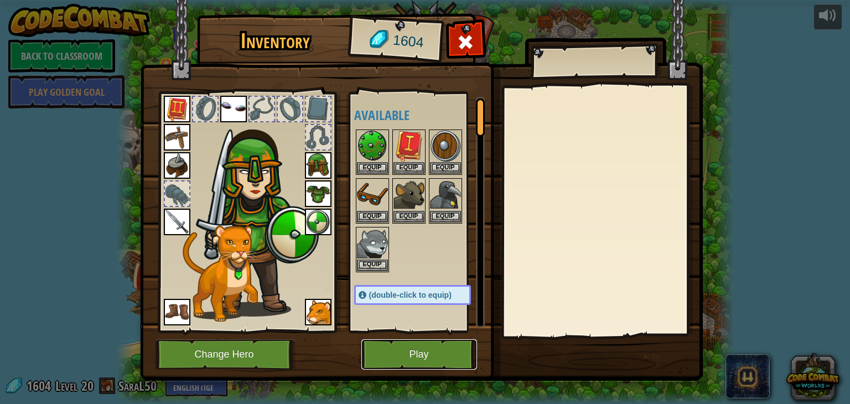
click at [424, 358] on button "Play" at bounding box center [419, 354] width 116 height 30
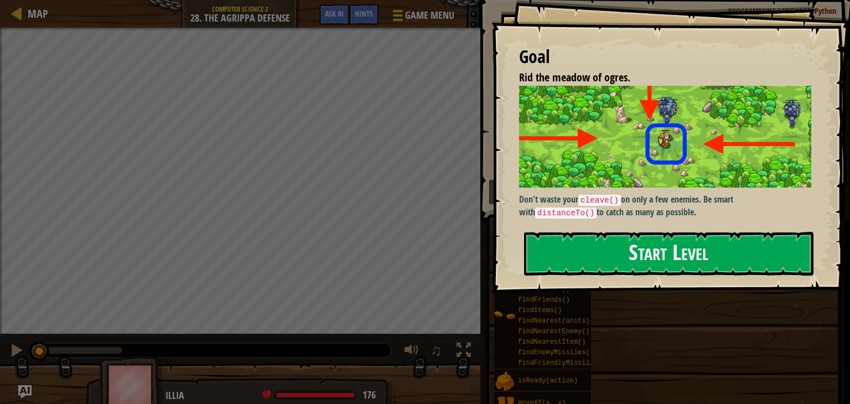
click at [673, 246] on button "Start Level" at bounding box center [668, 254] width 289 height 44
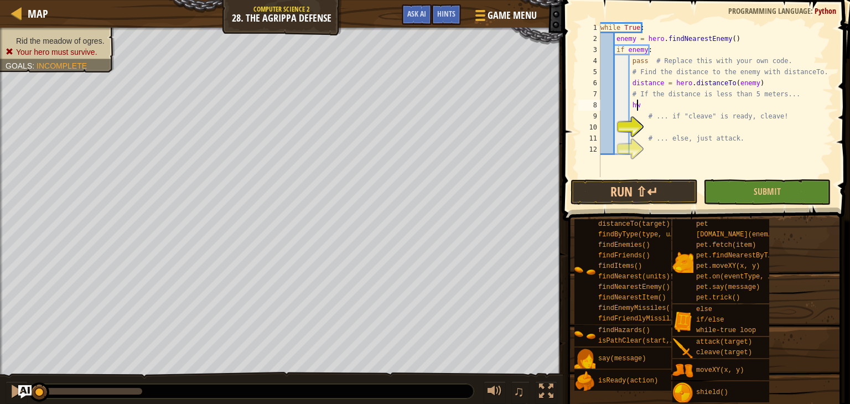
scroll to position [5, 2]
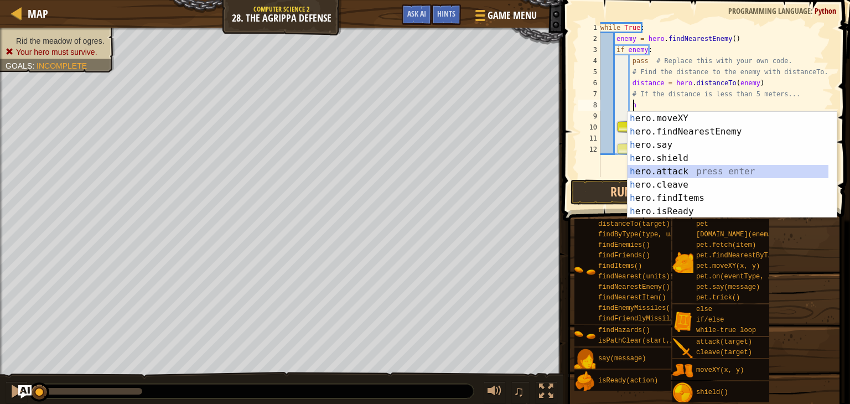
click at [642, 168] on div "h ero.moveXY press enter h ero.findNearestEnemy press enter h ero.say press ent…" at bounding box center [727, 178] width 201 height 133
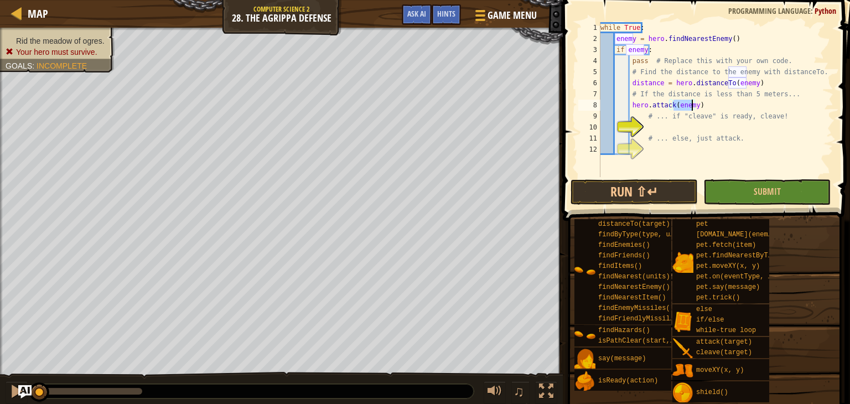
click at [786, 113] on div "while True : enemy = hero . findNearestEnemy ( ) if enemy : pass # Replace this…" at bounding box center [715, 110] width 235 height 177
type textarea "# ... if "cleave" is ready, cleave!"
click at [651, 124] on div "while True : enemy = hero . findNearestEnemy ( ) if enemy : pass # Replace this…" at bounding box center [715, 110] width 235 height 177
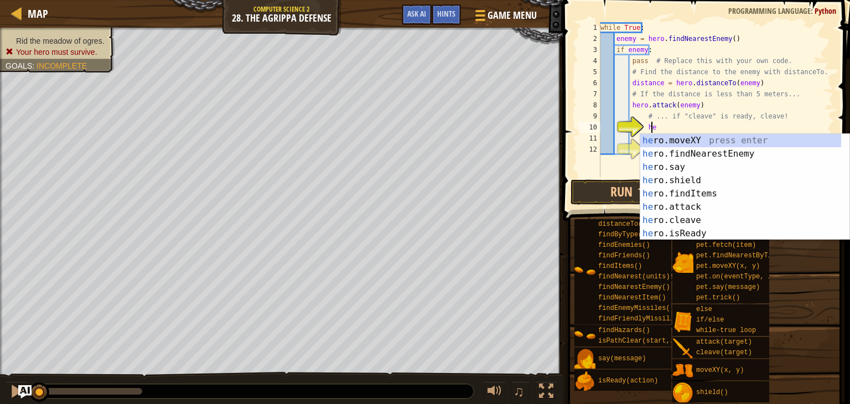
scroll to position [5, 4]
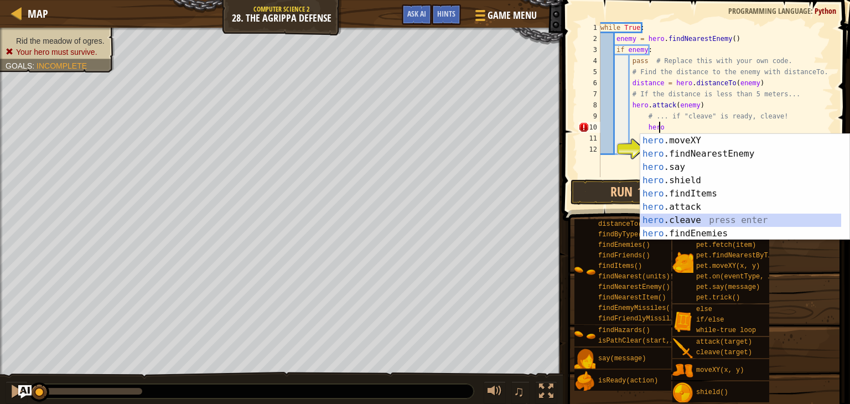
click at [678, 217] on div "hero .moveXY press enter hero .findNearestEnemy press enter hero .say press ent…" at bounding box center [740, 200] width 201 height 133
type textarea "hero.cleave(enemy)"
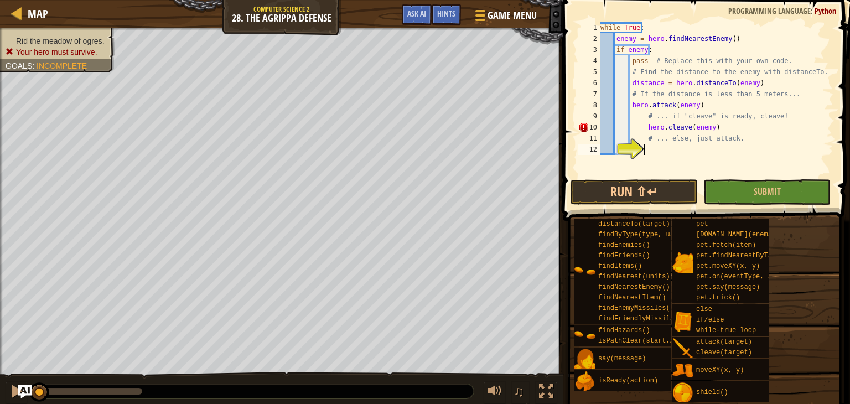
click at [648, 147] on div "while True : enemy = hero . findNearestEnemy ( ) if enemy : pass # Replace this…" at bounding box center [715, 110] width 235 height 177
click at [710, 127] on div "while True : enemy = hero . findNearestEnemy ( ) if enemy : pass # Replace this…" at bounding box center [715, 110] width 235 height 177
click at [706, 127] on div "while True : enemy = hero . findNearestEnemy ( ) if enemy : pass # Replace this…" at bounding box center [715, 110] width 235 height 177
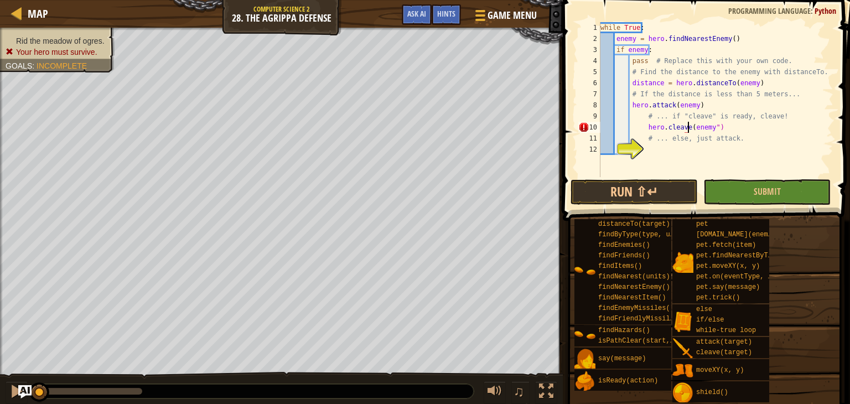
click at [688, 127] on div "while True : enemy = hero . findNearestEnemy ( ) if enemy : pass # Replace this…" at bounding box center [715, 110] width 235 height 177
click at [716, 128] on div "while True : enemy = hero . findNearestEnemy ( ) if enemy : pass # Replace this…" at bounding box center [715, 110] width 235 height 177
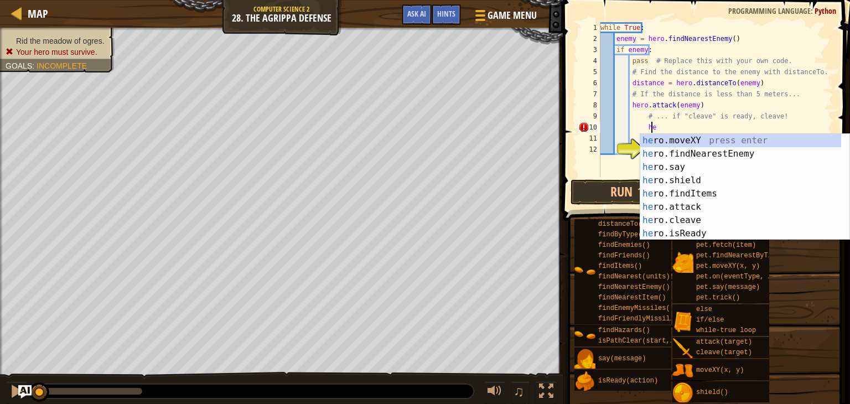
type textarea "h"
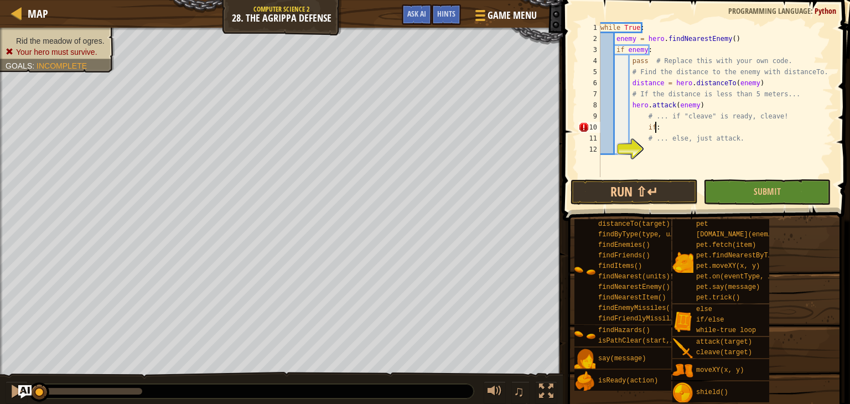
scroll to position [5, 3]
click at [677, 113] on div "while True : enemy = hero . findNearestEnemy ( ) if enemy : pass # Replace this…" at bounding box center [715, 110] width 235 height 177
click at [657, 128] on div "while True : enemy = hero . findNearestEnemy ( ) if enemy : pass # Replace this…" at bounding box center [715, 110] width 235 height 177
click at [788, 107] on div "while True : enemy = hero . findNearestEnemy ( ) if enemy : pass # Replace this…" at bounding box center [715, 110] width 235 height 177
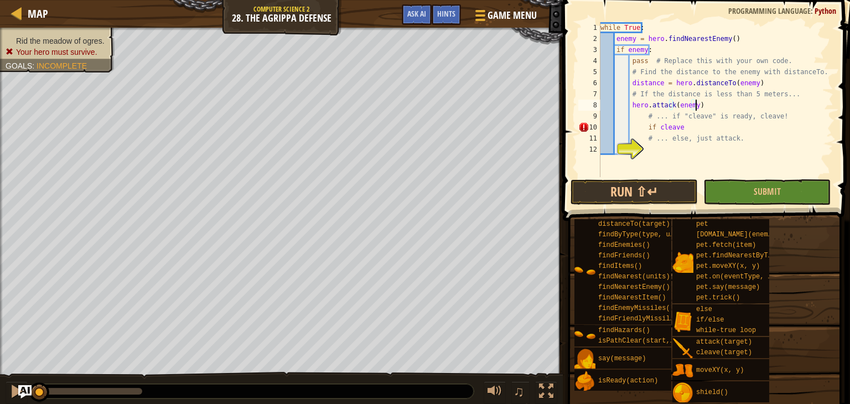
click at [685, 128] on div "while True : enemy = hero . findNearestEnemy ( ) if enemy : pass # Replace this…" at bounding box center [715, 110] width 235 height 177
type textarea "if cleave:"
click at [663, 127] on div "while True : enemy = hero . findNearestEnemy ( ) if enemy : pass # Replace this…" at bounding box center [715, 110] width 235 height 177
click at [685, 127] on div "while True : enemy = hero . findNearestEnemy ( ) if enemy : pass # Replace this…" at bounding box center [715, 110] width 235 height 177
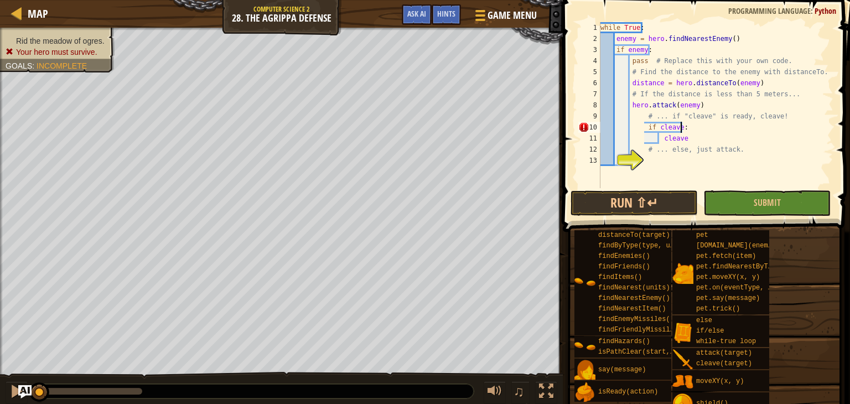
click at [778, 129] on div "while True : enemy = hero . findNearestEnemy ( ) if enemy : pass # Replace this…" at bounding box center [715, 116] width 235 height 188
click at [688, 139] on div "while True : enemy = hero . findNearestEnemy ( ) if enemy : pass # Replace this…" at bounding box center [715, 116] width 235 height 188
click at [660, 140] on div "while True : enemy = hero . findNearestEnemy ( ) if enemy : pass # Replace this…" at bounding box center [715, 116] width 235 height 188
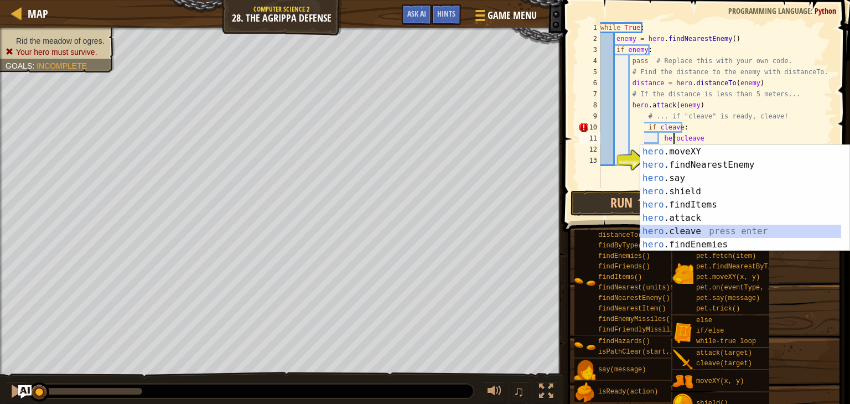
click at [688, 227] on div "hero .moveXY press enter hero .findNearestEnemy press enter hero .say press ent…" at bounding box center [740, 211] width 201 height 133
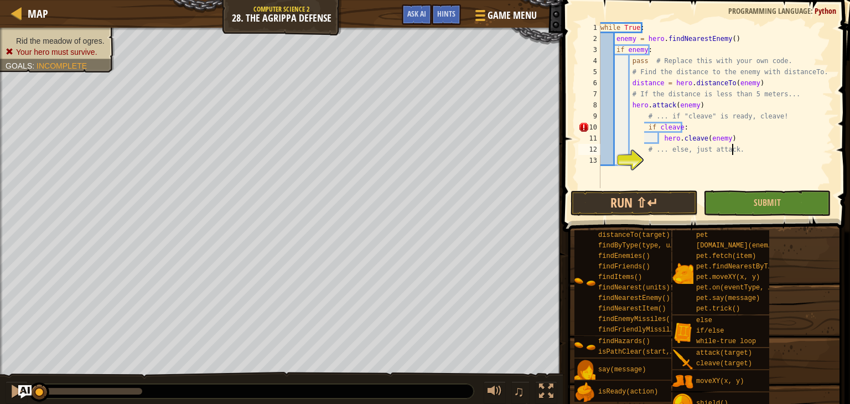
click at [783, 153] on div "while True : enemy = hero . findNearestEnemy ( ) if enemy : pass # Replace this…" at bounding box center [715, 116] width 235 height 188
type textarea "# ... else, just attack."
click at [652, 160] on div "while True : enemy = hero . findNearestEnemy ( ) if enemy : pass # Replace this…" at bounding box center [715, 116] width 235 height 188
type textarea "e"
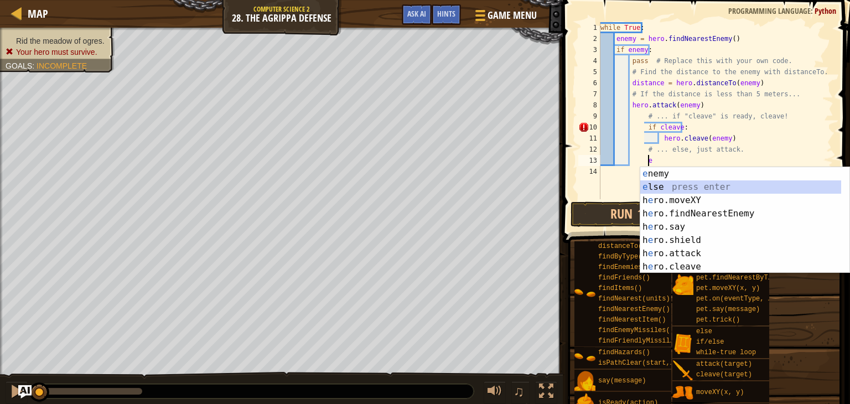
click at [646, 188] on div "e nemy press enter e lse press enter h e ro.moveXY press enter h e ro.findNeare…" at bounding box center [740, 233] width 201 height 133
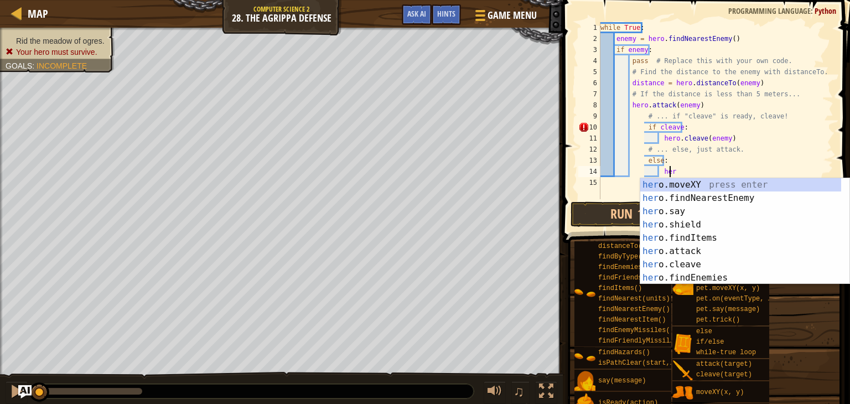
scroll to position [5, 5]
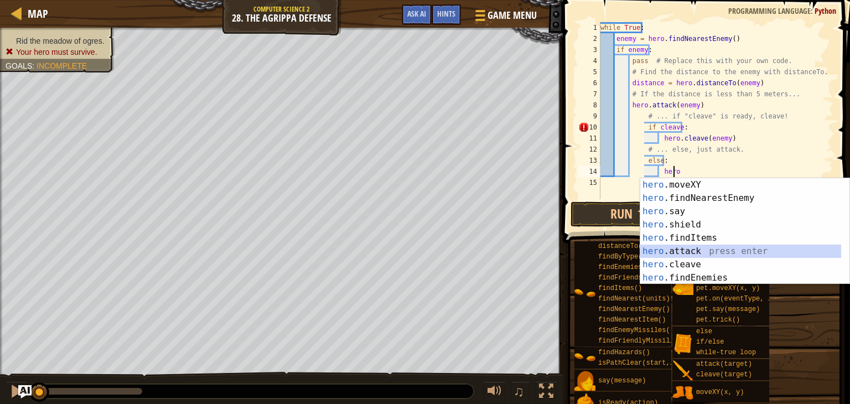
click at [684, 253] on div "hero .moveXY press enter hero .findNearestEnemy press enter hero .say press ent…" at bounding box center [740, 244] width 201 height 133
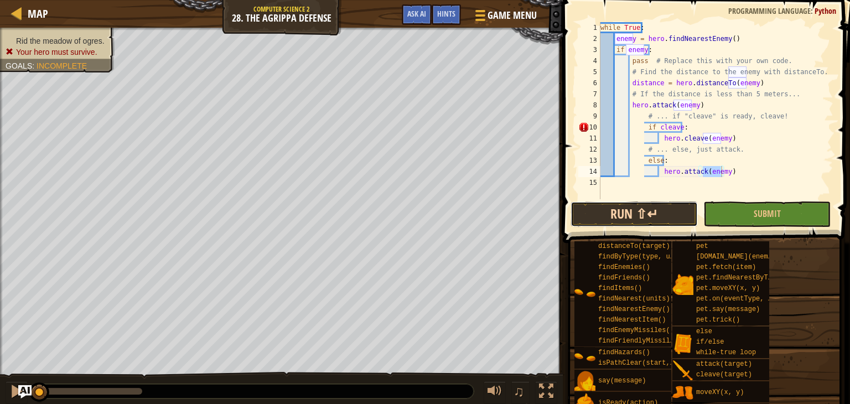
click at [648, 206] on button "Run ⇧↵" at bounding box center [633, 213] width 127 height 25
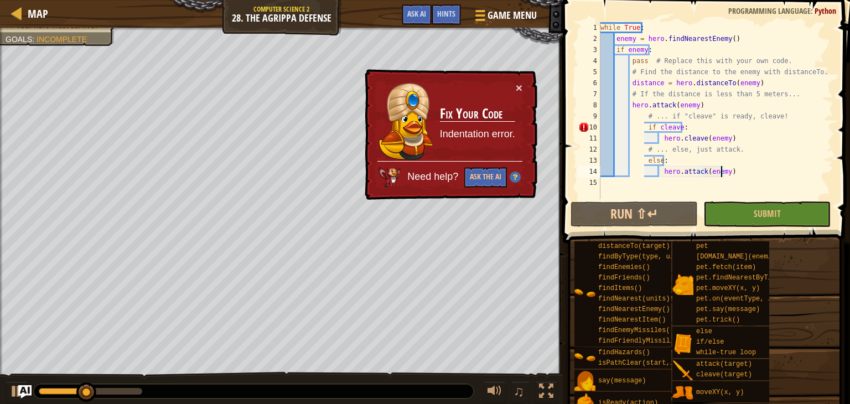
click at [643, 130] on div "while True : enemy = hero . findNearestEnemy ( ) if enemy : pass # Replace this…" at bounding box center [715, 121] width 235 height 199
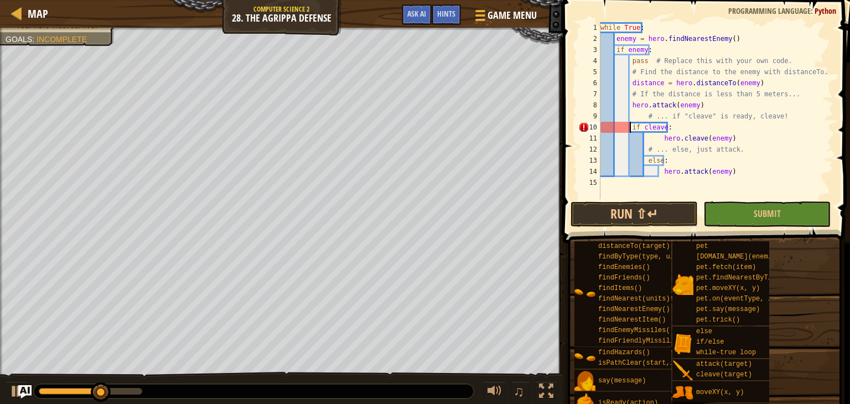
scroll to position [5, 4]
click at [658, 139] on div "while True : enemy = hero . findNearestEnemy ( ) if enemy : pass # Replace this…" at bounding box center [715, 121] width 235 height 199
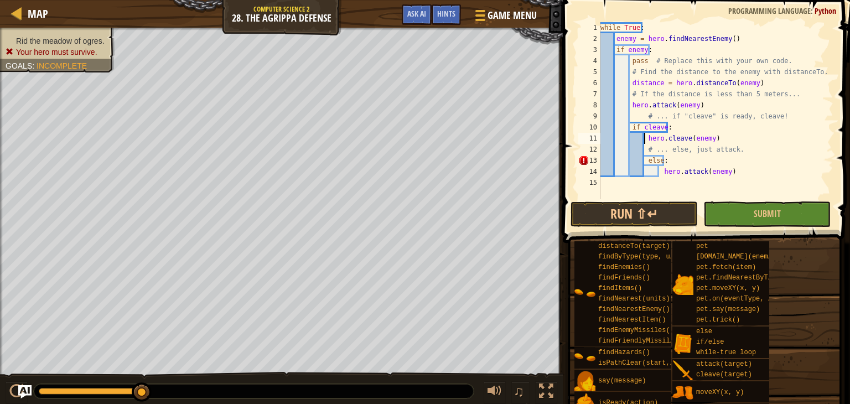
click at [644, 163] on div "while True : enemy = hero . findNearestEnemy ( ) if enemy : pass # Replace this…" at bounding box center [715, 121] width 235 height 199
click at [657, 171] on div "while True : enemy = hero . findNearestEnemy ( ) if enemy : pass # Replace this…" at bounding box center [715, 121] width 235 height 199
click at [662, 210] on button "Run ⇧↵" at bounding box center [633, 213] width 127 height 25
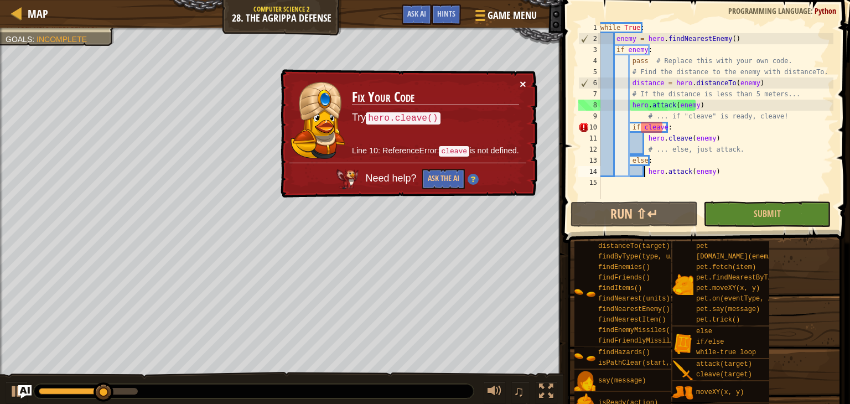
click at [520, 84] on button "×" at bounding box center [522, 84] width 7 height 12
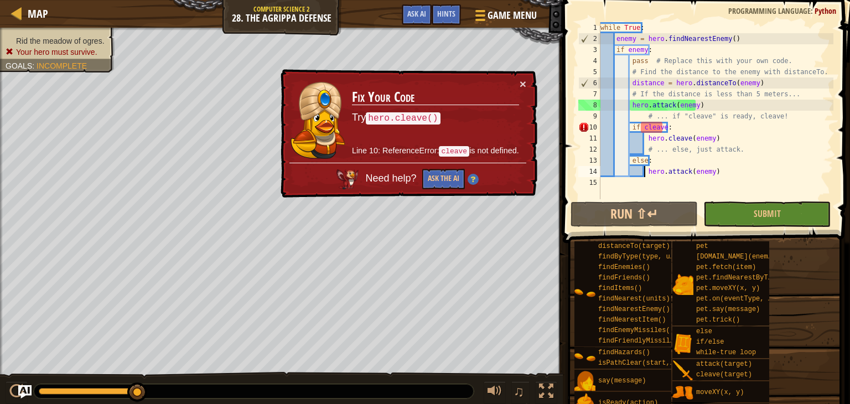
click at [642, 128] on div "while True : enemy = hero . findNearestEnemy ( ) if enemy : pass # Replace this…" at bounding box center [715, 121] width 235 height 199
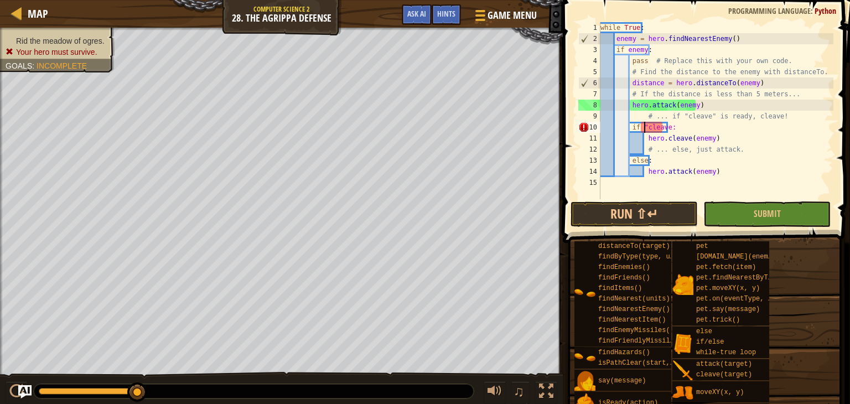
scroll to position [5, 3]
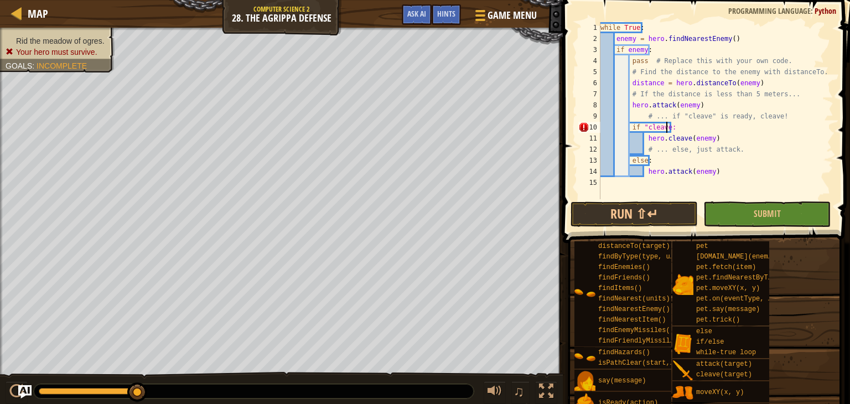
click at [667, 128] on div "while True : enemy = hero . findNearestEnemy ( ) if enemy : pass # Replace this…" at bounding box center [715, 121] width 235 height 199
click at [626, 200] on span at bounding box center [707, 105] width 296 height 275
click at [616, 215] on button "Run ⇧↵" at bounding box center [633, 213] width 127 height 25
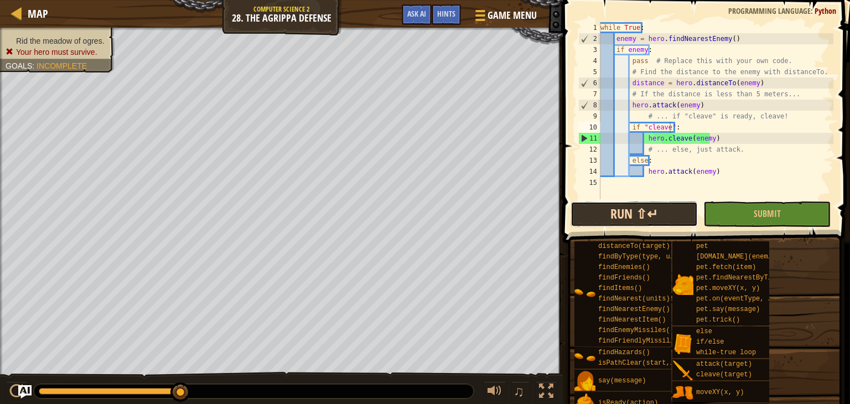
click at [650, 203] on button "Run ⇧↵" at bounding box center [633, 213] width 127 height 25
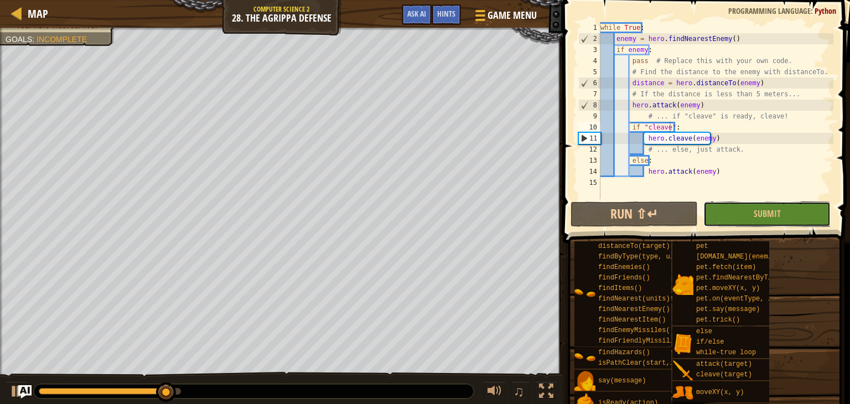
click at [785, 211] on button "Submit" at bounding box center [766, 213] width 127 height 25
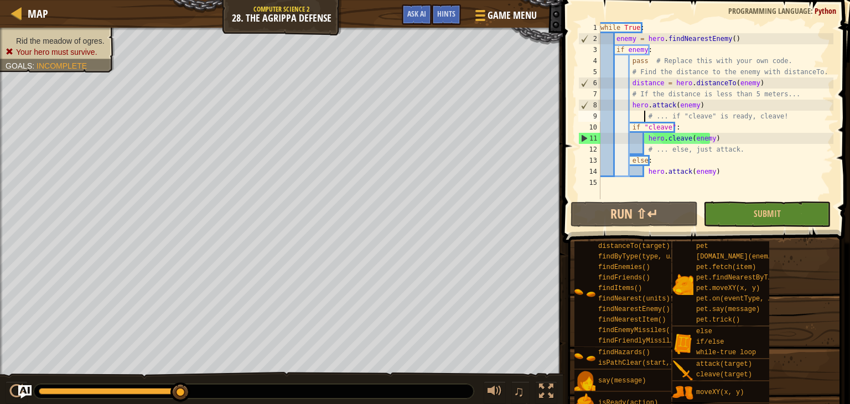
click at [643, 116] on div "while True : enemy = hero . findNearestEnemy ( ) if enemy : pass # Replace this…" at bounding box center [715, 121] width 235 height 199
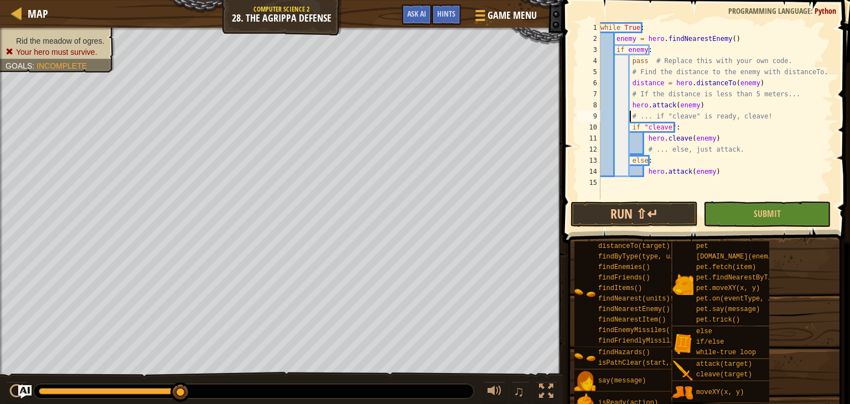
click at [668, 129] on div "while True : enemy = hero . findNearestEnemy ( ) if enemy : pass # Replace this…" at bounding box center [715, 121] width 235 height 199
click at [652, 127] on div "while True : enemy = hero . findNearestEnemy ( ) if enemy : pass # Replace this…" at bounding box center [715, 121] width 235 height 199
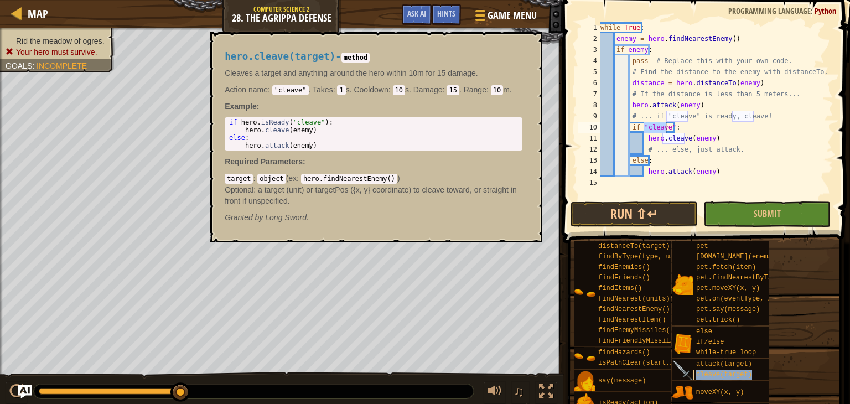
click at [730, 376] on span "cleave(target)" at bounding box center [724, 375] width 56 height 8
click at [710, 139] on div "while True : enemy = hero . findNearestEnemy ( ) if enemy : pass # Replace this…" at bounding box center [715, 121] width 235 height 199
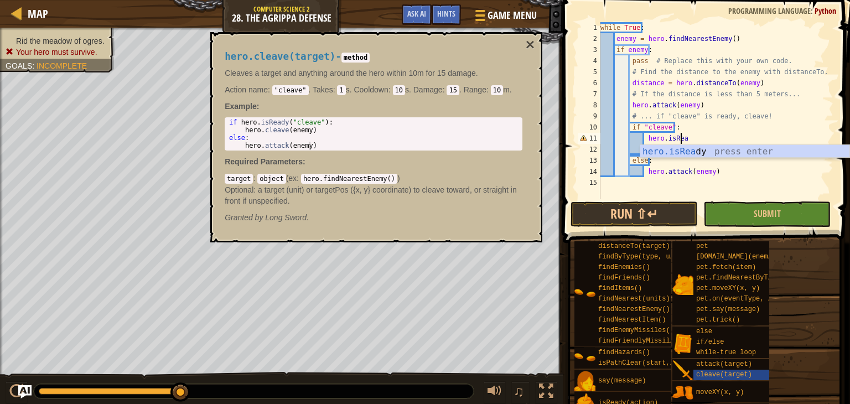
scroll to position [5, 6]
type textarea "hero.isReady"
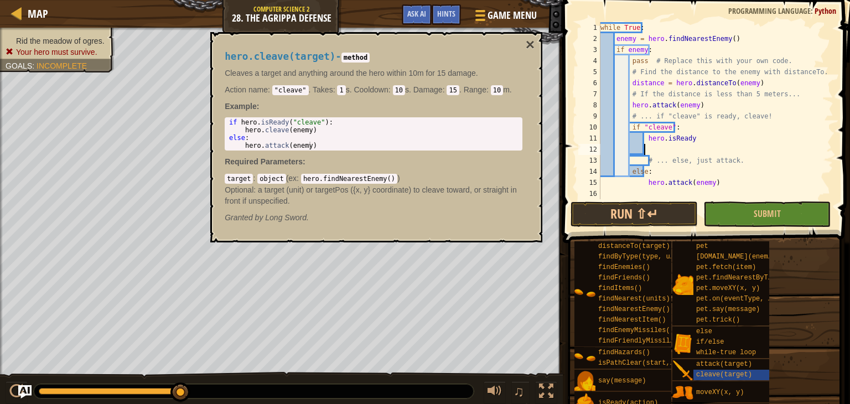
scroll to position [5, 3]
type textarea "("
click at [688, 138] on div "while True : enemy = hero . findNearestEnemy ( ) if enemy : pass # Replace this…" at bounding box center [715, 121] width 235 height 199
type textarea "hero.isReady("cleave")"
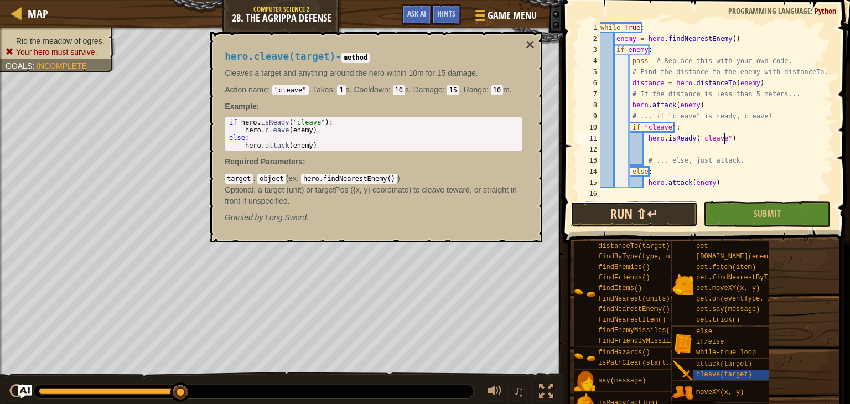
click at [626, 221] on button "Run ⇧↵" at bounding box center [633, 213] width 127 height 25
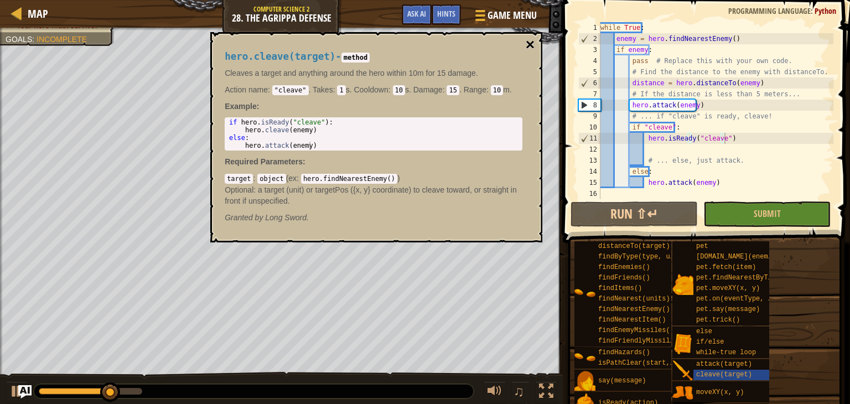
click at [528, 46] on button "×" at bounding box center [530, 44] width 9 height 15
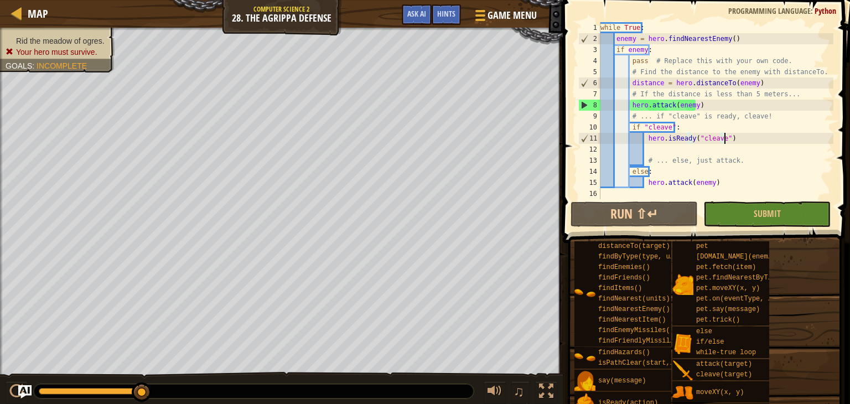
click at [725, 138] on div "while True : enemy = hero . findNearestEnemy ( ) if enemy : pass # Replace this…" at bounding box center [715, 121] width 235 height 199
drag, startPoint x: 643, startPoint y: 141, endPoint x: 728, endPoint y: 140, distance: 84.6
click at [728, 140] on div "while True : enemy = hero . findNearestEnemy ( ) if enemy : pass # Replace this…" at bounding box center [715, 121] width 235 height 199
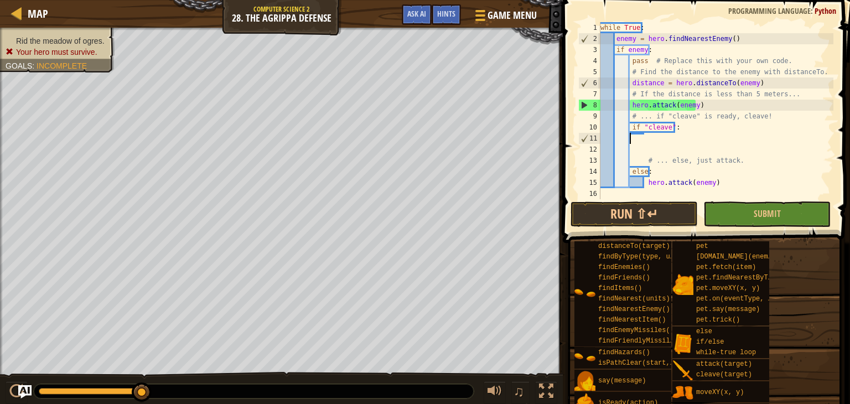
scroll to position [5, 2]
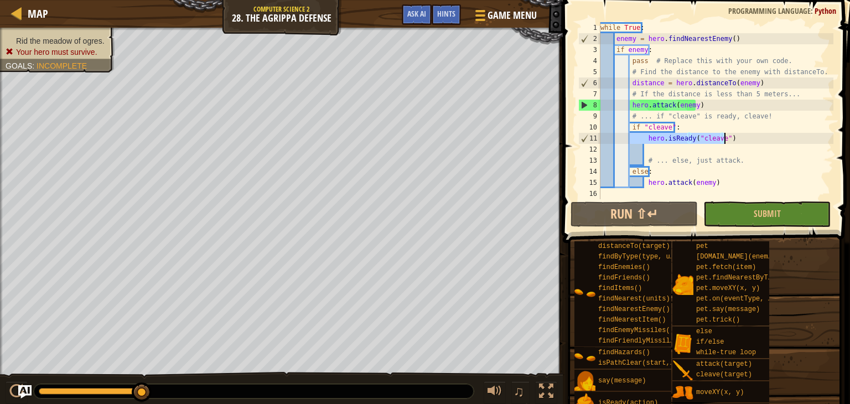
click at [670, 124] on div "while True : enemy = hero . findNearestEnemy ( ) if enemy : pass # Replace this…" at bounding box center [715, 121] width 235 height 199
drag, startPoint x: 735, startPoint y: 140, endPoint x: 644, endPoint y: 138, distance: 90.2
click at [644, 138] on div "while True : enemy = hero . findNearestEnemy ( ) if enemy : pass # Replace this…" at bounding box center [715, 121] width 235 height 199
type textarea "hero.isReady("cleave")"
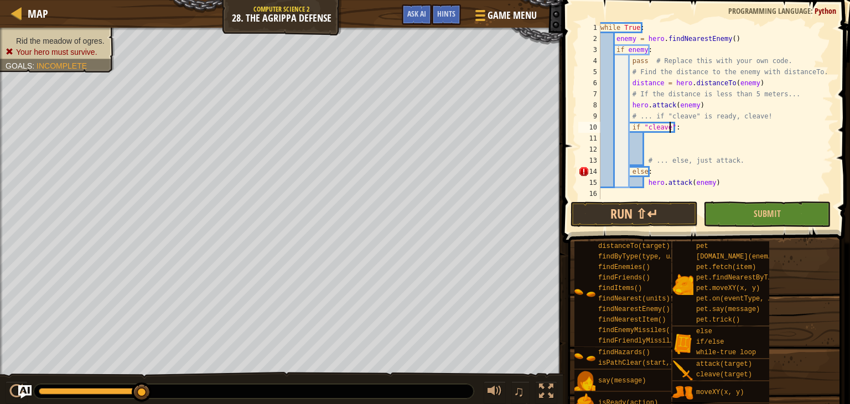
click at [671, 128] on div "while True : enemy = hero . findNearestEnemy ( ) if enemy : pass # Replace this…" at bounding box center [715, 121] width 235 height 199
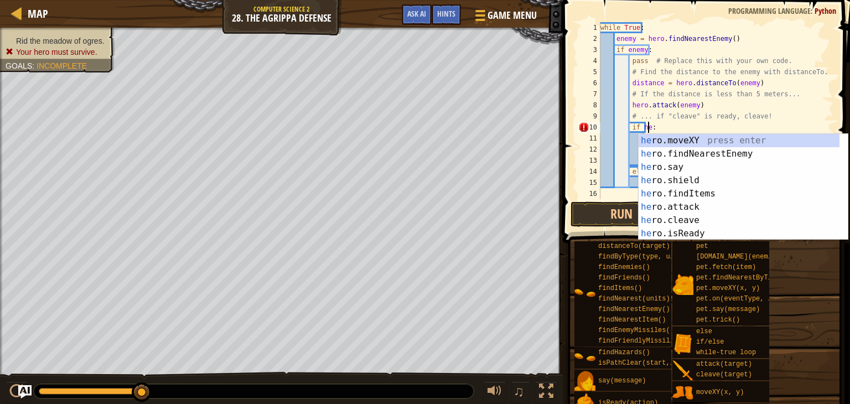
scroll to position [5, 4]
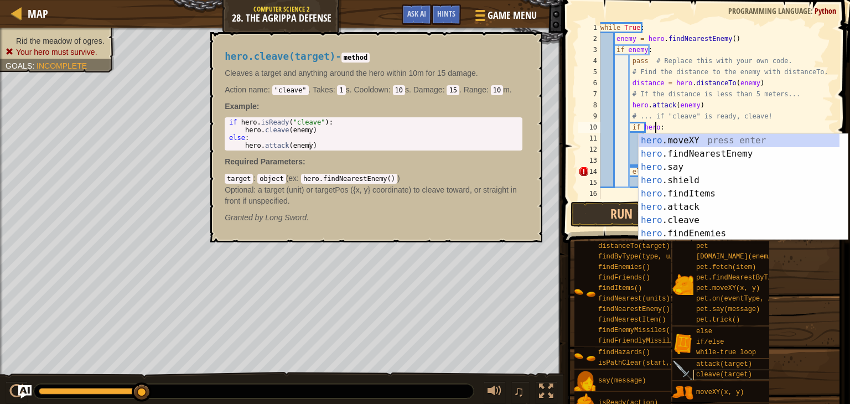
type textarea "if hero:"
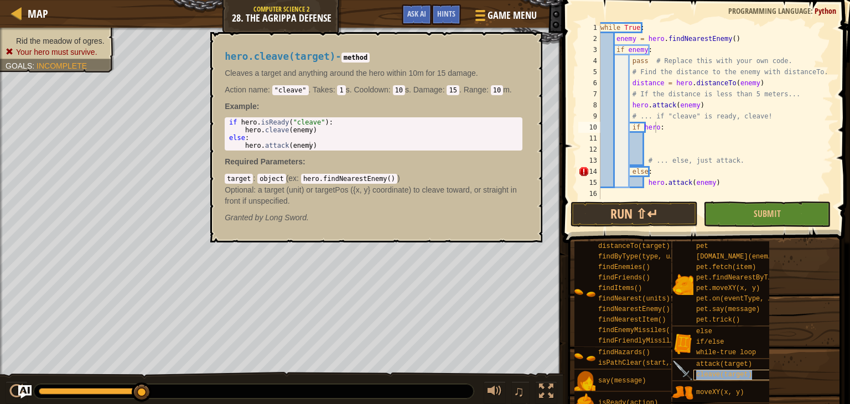
click at [708, 375] on span "cleave(target)" at bounding box center [724, 375] width 56 height 8
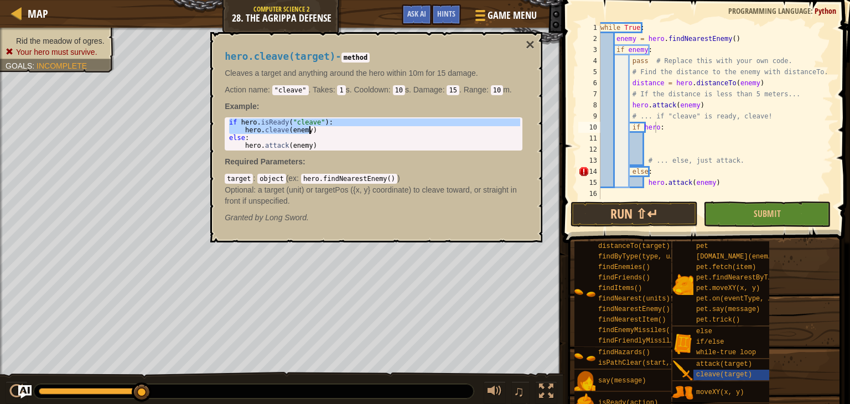
drag, startPoint x: 228, startPoint y: 122, endPoint x: 322, endPoint y: 129, distance: 94.3
click at [322, 129] on div "if hero . isReady ( "cleave" ) : hero . cleave ( enemy ) else : hero . attack (…" at bounding box center [373, 141] width 293 height 46
type textarea "if hero.isReady("cleave"): hero.cleave(enemy)"
click at [673, 130] on div "while True : enemy = hero . findNearestEnemy ( ) if enemy : pass # Replace this…" at bounding box center [715, 121] width 235 height 199
click at [655, 126] on div "while True : enemy = hero . findNearestEnemy ( ) if enemy : pass # Replace this…" at bounding box center [715, 121] width 235 height 199
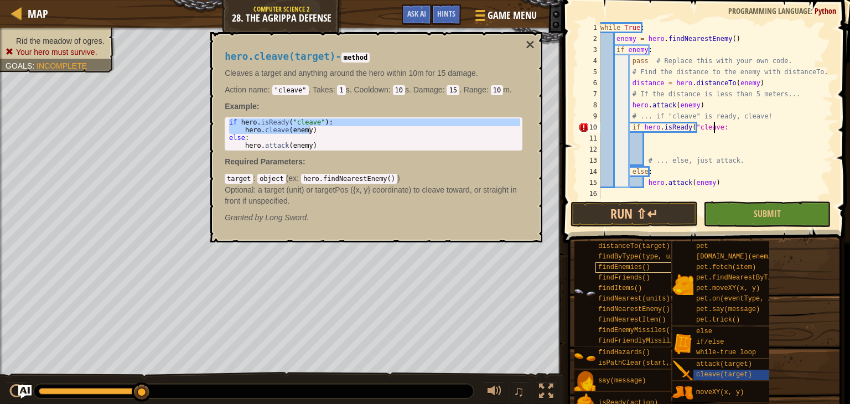
scroll to position [5, 9]
type textarea "if hero.isReady("cleave"):"
click at [655, 141] on div "while True : enemy = hero . findNearestEnemy ( ) if enemy : pass # Replace this…" at bounding box center [715, 121] width 235 height 199
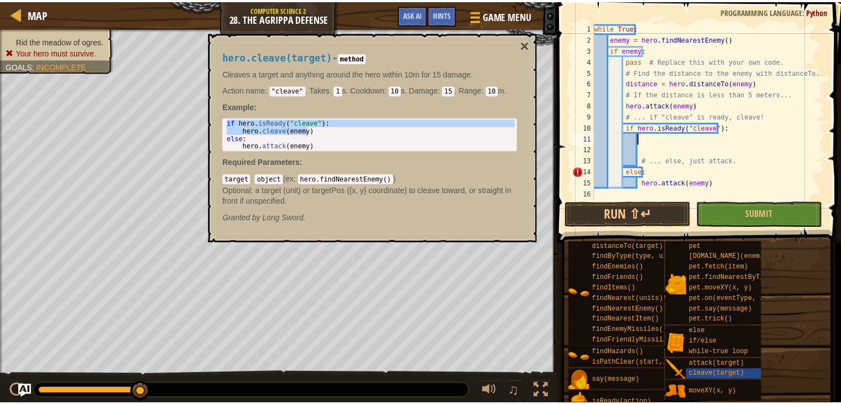
scroll to position [5, 3]
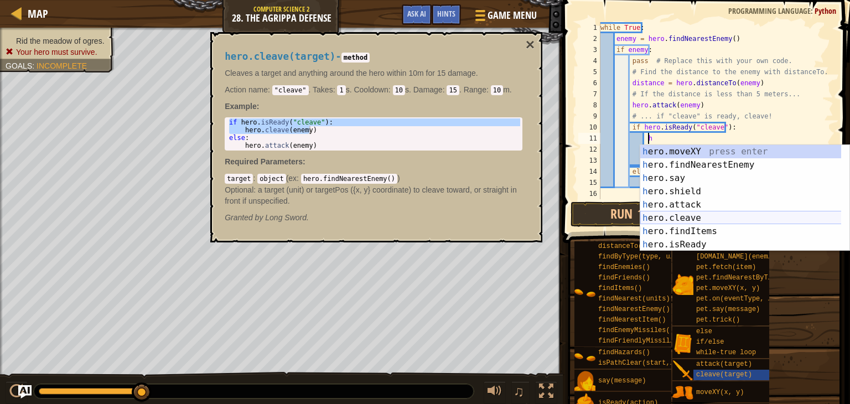
click at [668, 220] on div "h ero.moveXY press enter h ero.findNearestEnemy press enter h ero.say press ent…" at bounding box center [744, 211] width 209 height 133
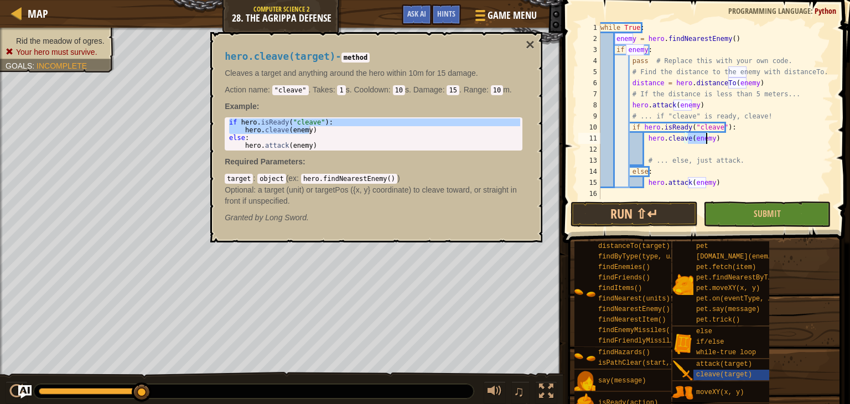
drag, startPoint x: 774, startPoint y: 140, endPoint x: 770, endPoint y: 144, distance: 6.3
click at [771, 143] on div "while True : enemy = hero . findNearestEnemy ( ) if enemy : pass # Replace this…" at bounding box center [715, 121] width 235 height 199
type textarea "hero.cleave(enemy)"
click at [639, 209] on button "Run ⇧↵" at bounding box center [633, 213] width 127 height 25
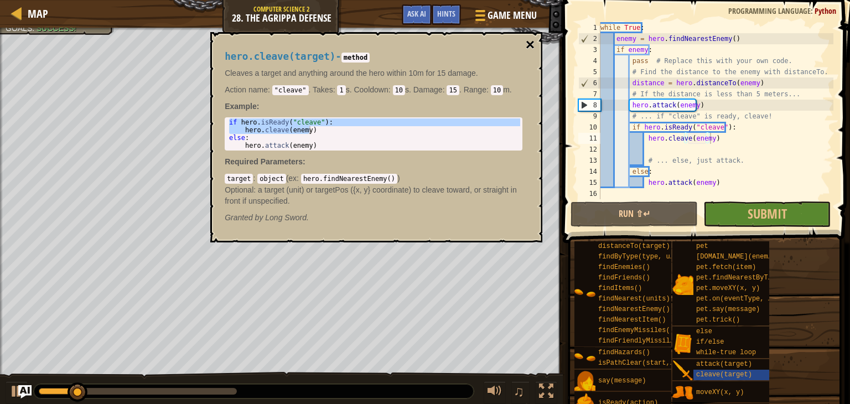
click at [532, 45] on button "×" at bounding box center [530, 44] width 9 height 15
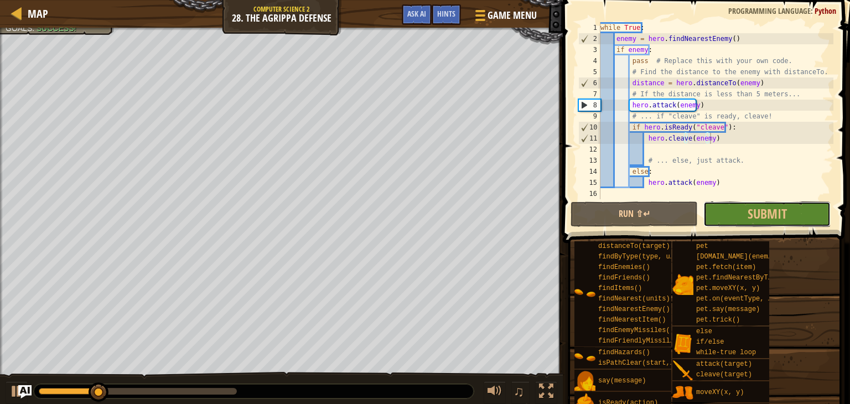
drag, startPoint x: 755, startPoint y: 215, endPoint x: 750, endPoint y: 210, distance: 7.0
click at [755, 214] on span "Submit" at bounding box center [766, 214] width 39 height 18
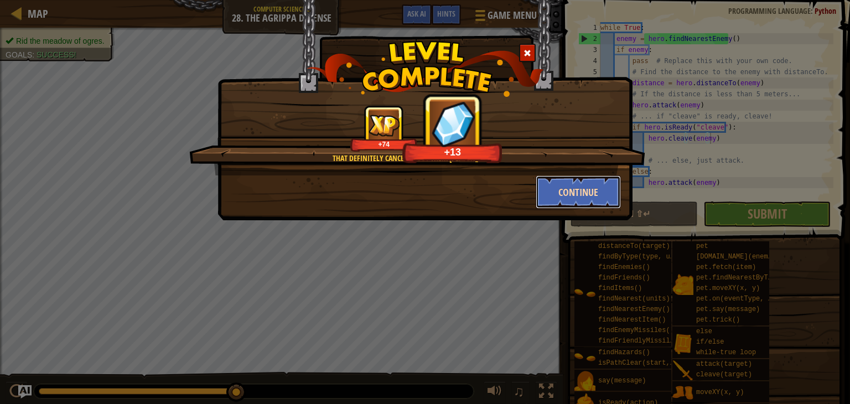
click at [593, 193] on button "Continue" at bounding box center [578, 191] width 86 height 33
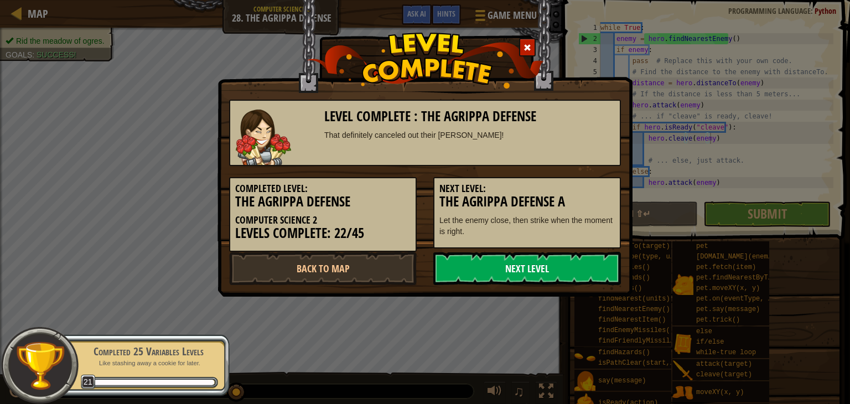
click at [516, 264] on link "Next Level" at bounding box center [527, 268] width 188 height 33
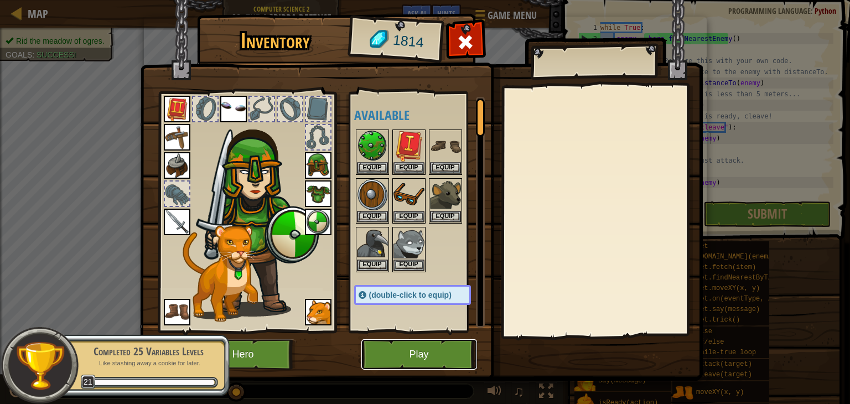
click at [439, 348] on button "Play" at bounding box center [419, 354] width 116 height 30
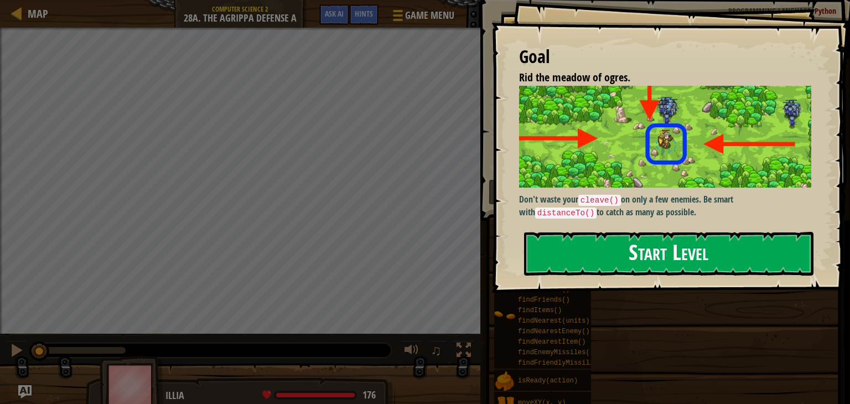
click at [639, 252] on button "Start Level" at bounding box center [668, 254] width 289 height 44
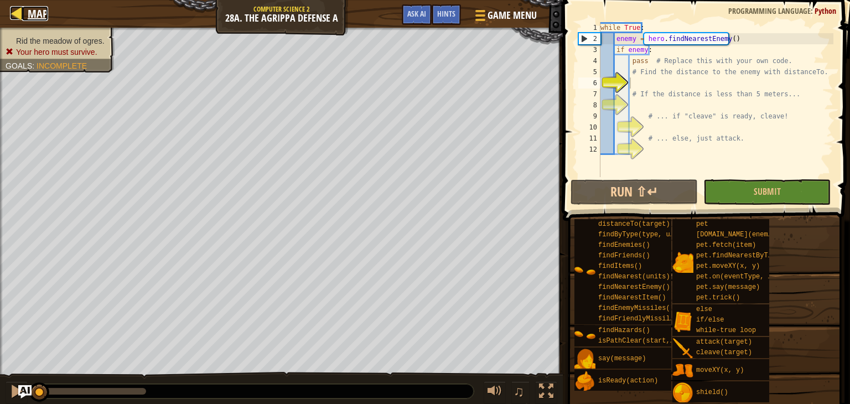
click at [15, 8] on div at bounding box center [17, 13] width 14 height 14
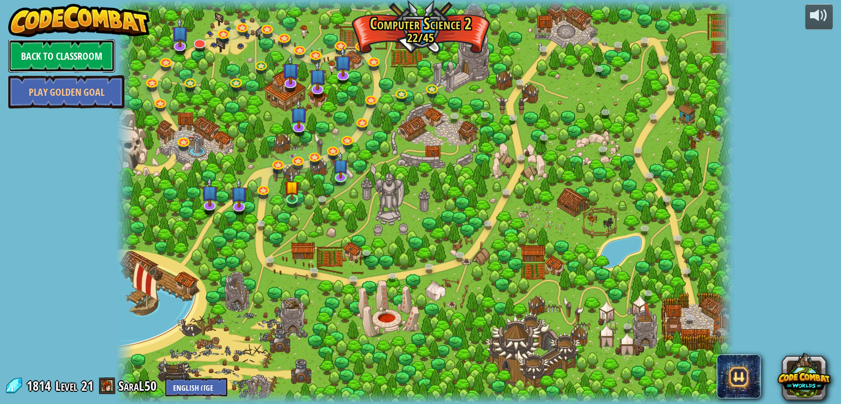
click at [51, 54] on link "Back to Classroom" at bounding box center [61, 55] width 107 height 33
